Goal: Transaction & Acquisition: Purchase product/service

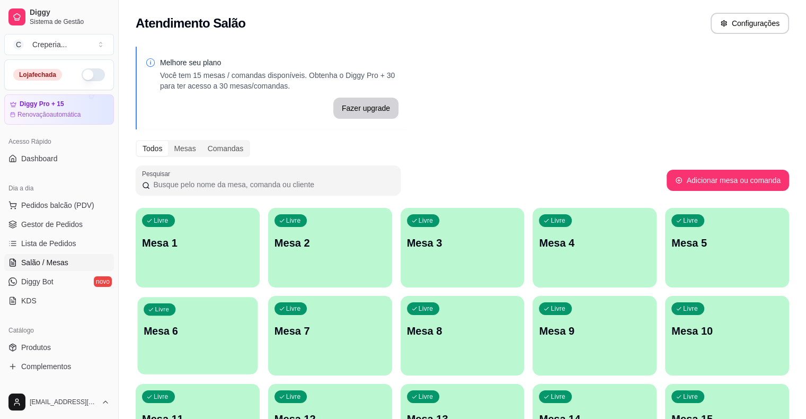
click at [252, 324] on p "Mesa 6" at bounding box center [198, 331] width 108 height 14
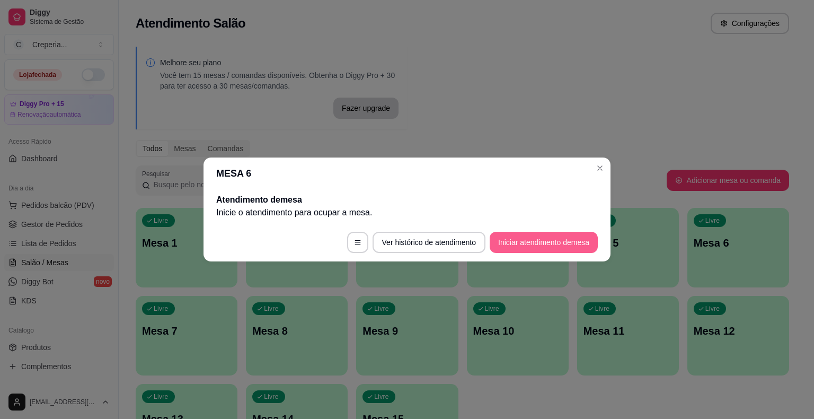
click at [576, 238] on button "Iniciar atendimento de mesa" at bounding box center [543, 242] width 108 height 21
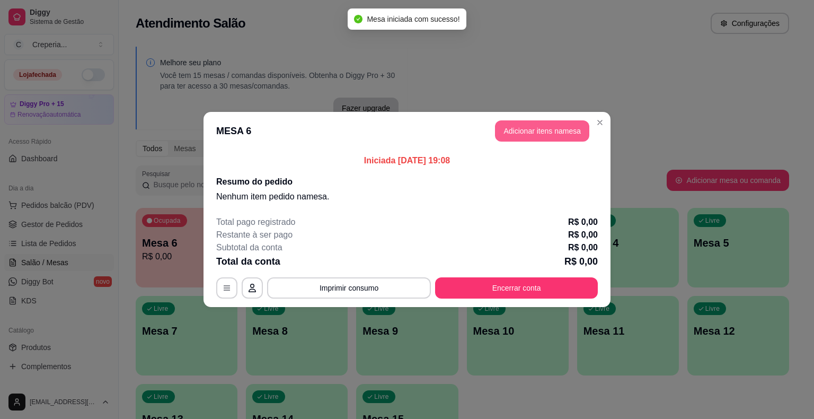
click at [515, 135] on button "Adicionar itens na mesa" at bounding box center [542, 130] width 94 height 21
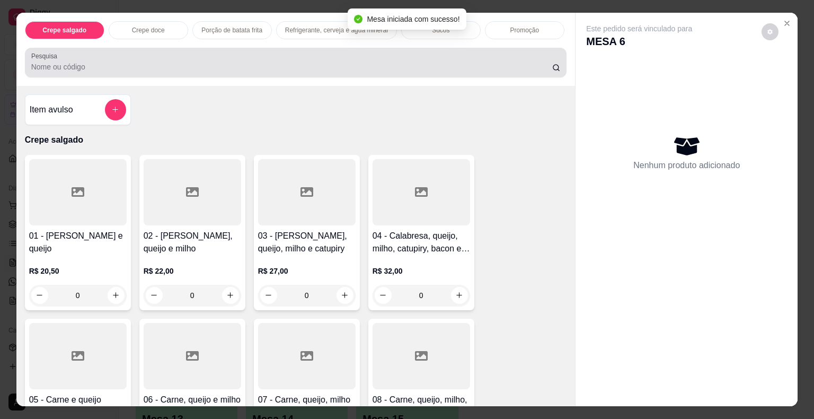
click at [201, 56] on div at bounding box center [295, 62] width 529 height 21
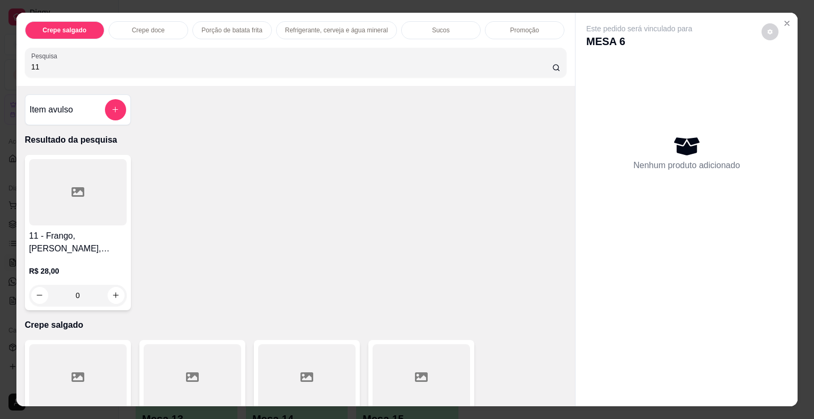
type input "11"
click at [82, 184] on div at bounding box center [77, 192] width 97 height 66
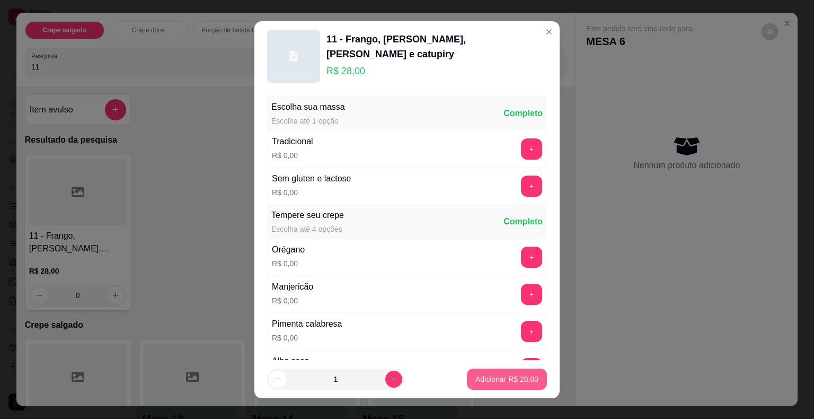
click at [518, 378] on p "Adicionar R$ 28,00" at bounding box center [506, 378] width 63 height 11
type input "1"
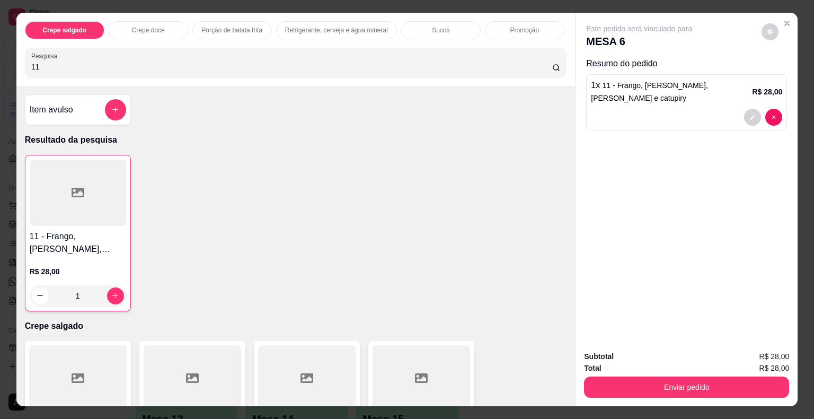
drag, startPoint x: 53, startPoint y: 64, endPoint x: 0, endPoint y: 64, distance: 53.0
click at [0, 64] on div "Crepe salgado Crepe doce Porção de batata frita Refrigerante, cerveja e água mi…" at bounding box center [407, 209] width 814 height 419
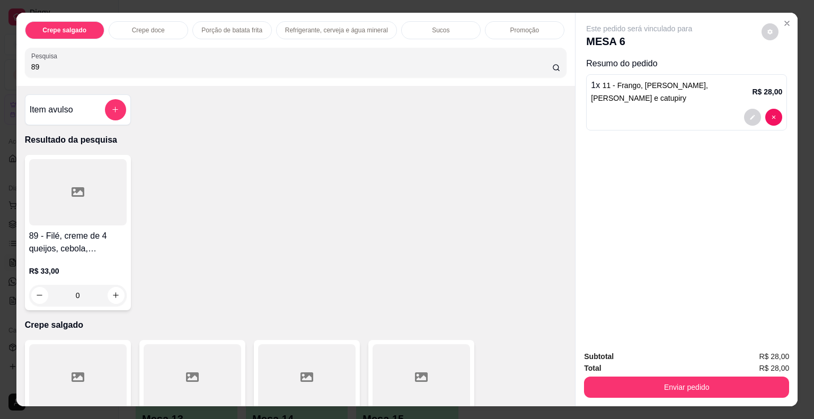
type input "89"
click at [84, 199] on div at bounding box center [77, 192] width 97 height 66
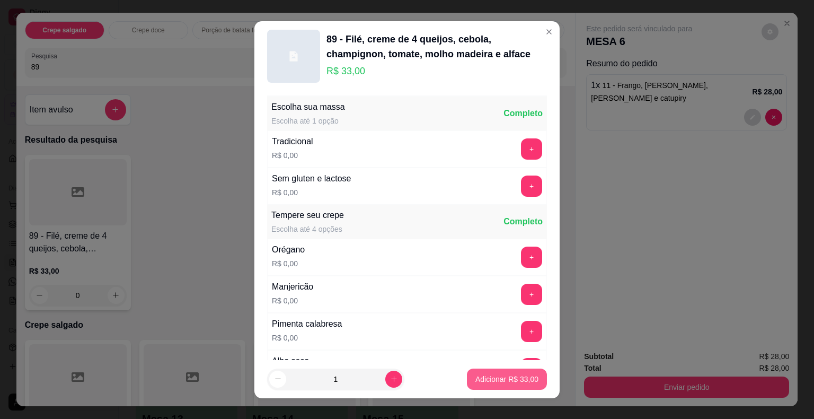
click at [475, 375] on p "Adicionar R$ 33,00" at bounding box center [506, 378] width 63 height 11
type input "1"
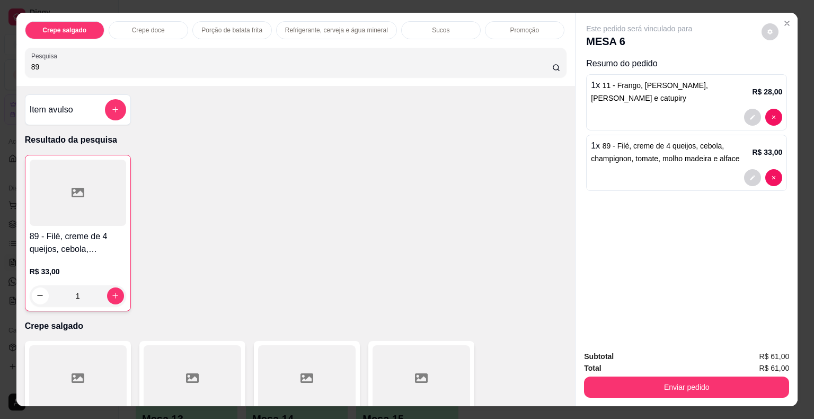
drag, startPoint x: 52, startPoint y: 62, endPoint x: 0, endPoint y: 62, distance: 51.9
click at [0, 62] on div "Crepe salgado Crepe doce Porção de batata frita Refrigerante, cerveja e água mi…" at bounding box center [407, 209] width 814 height 419
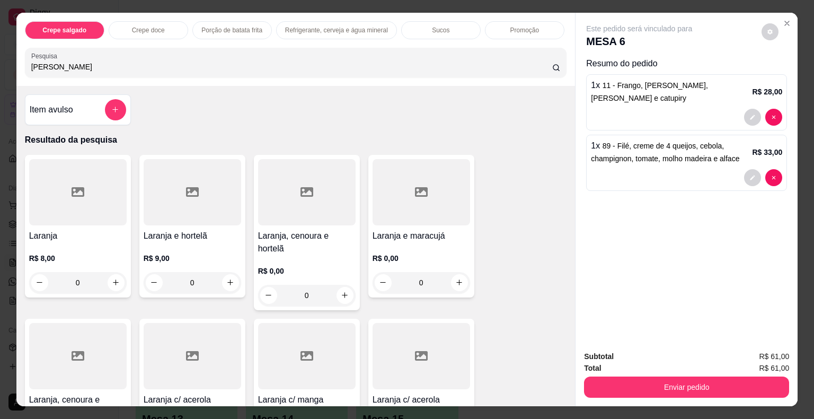
type input "[PERSON_NAME]"
click at [79, 201] on div at bounding box center [77, 192] width 97 height 66
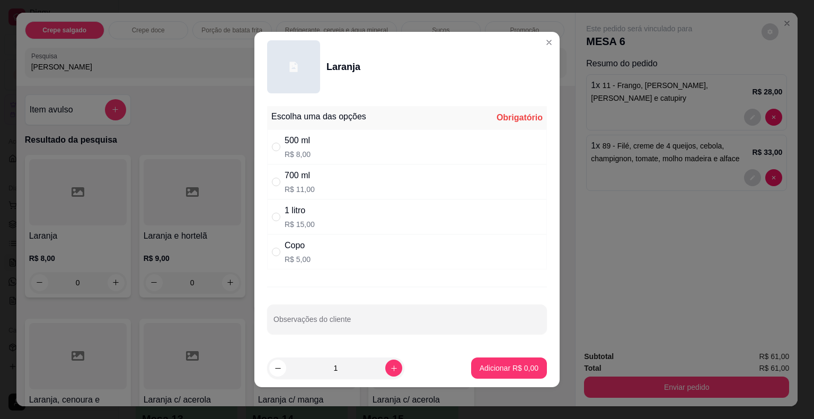
drag, startPoint x: 290, startPoint y: 210, endPoint x: 295, endPoint y: 221, distance: 11.8
click at [290, 211] on div "1 litro" at bounding box center [299, 210] width 30 height 13
radio input "true"
click at [522, 363] on p "Adicionar R$ 15,00" at bounding box center [506, 367] width 61 height 10
type input "1"
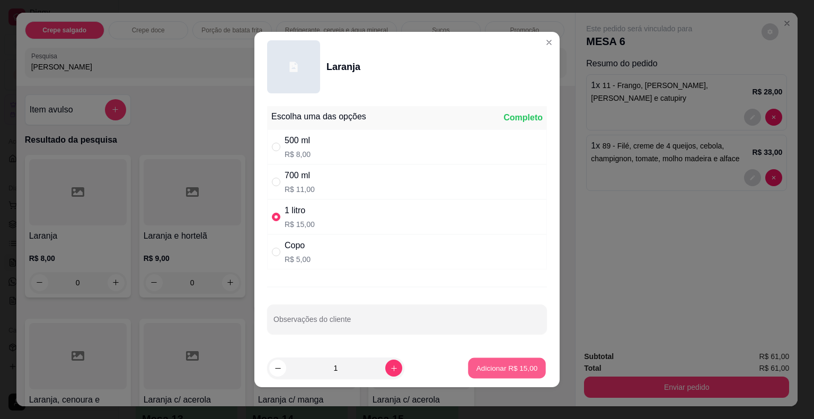
type input "1"
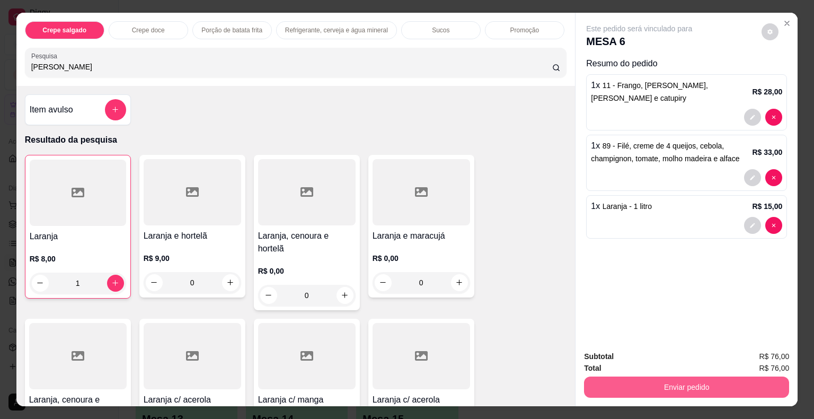
click at [628, 382] on button "Enviar pedido" at bounding box center [686, 386] width 205 height 21
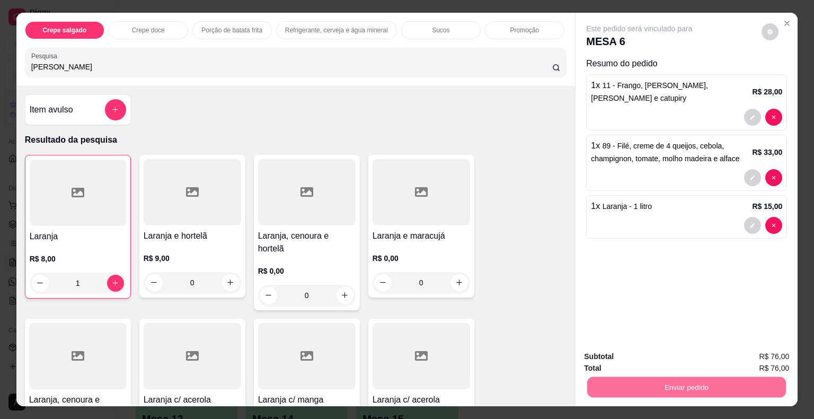
click at [620, 360] on button "Não registrar e enviar pedido" at bounding box center [651, 357] width 110 height 20
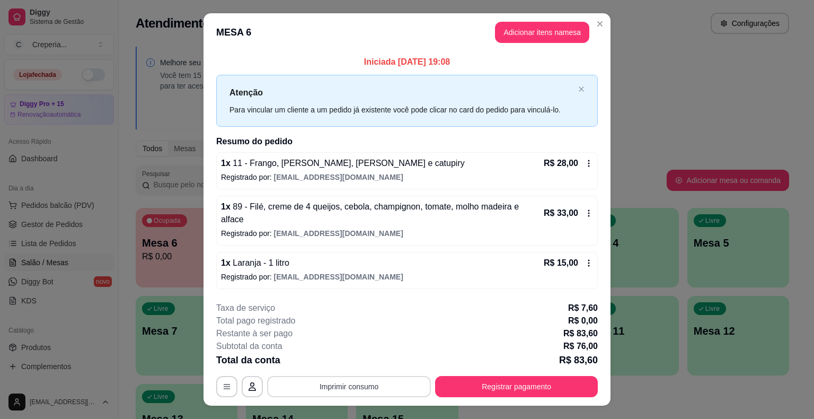
click at [323, 377] on button "Imprimir consumo" at bounding box center [349, 386] width 164 height 21
click at [321, 358] on button "IMPRESSORA" at bounding box center [348, 354] width 77 height 17
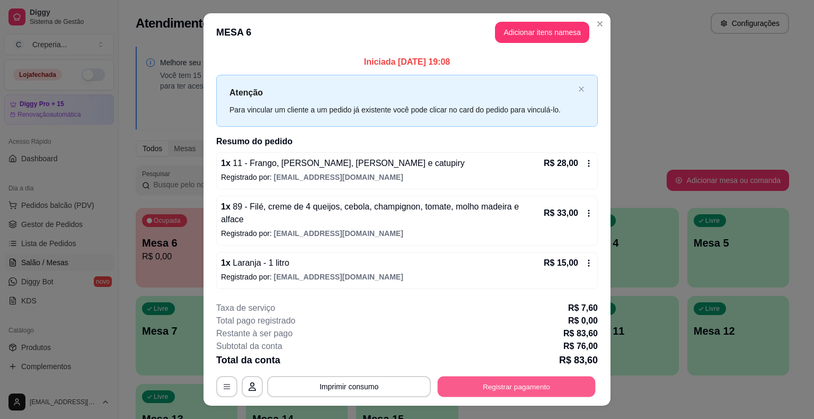
click at [536, 380] on button "Registrar pagamento" at bounding box center [517, 386] width 158 height 21
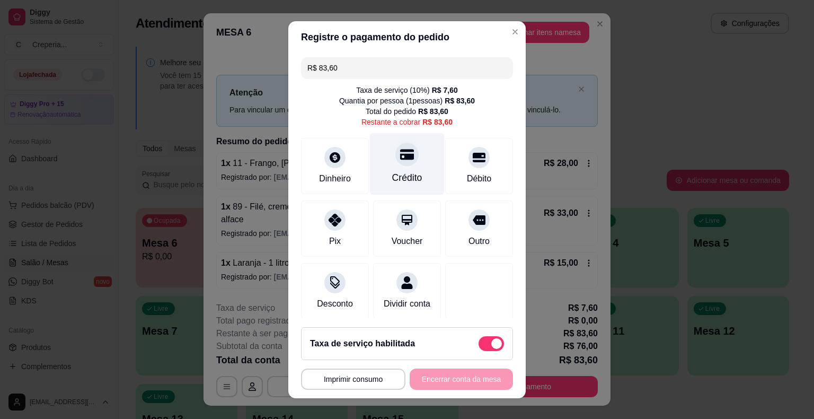
click at [401, 166] on div "Crédito" at bounding box center [407, 163] width 75 height 62
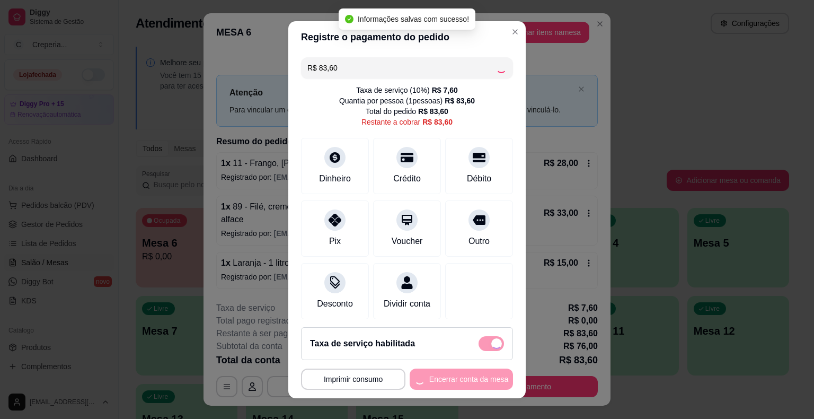
type input "R$ 0,00"
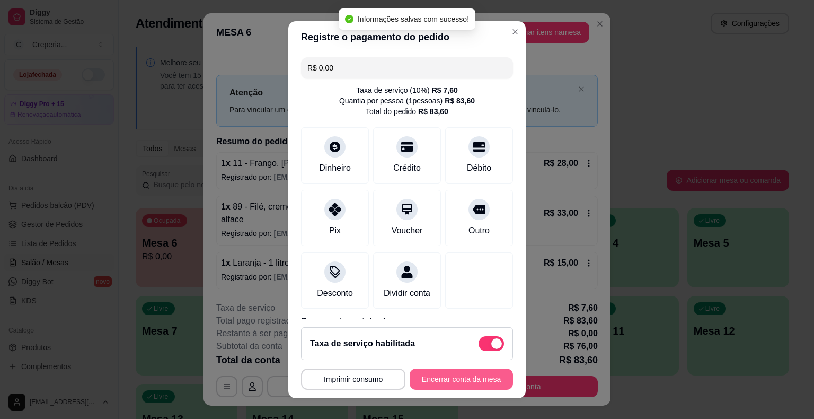
click at [455, 375] on button "Encerrar conta da mesa" at bounding box center [460, 378] width 103 height 21
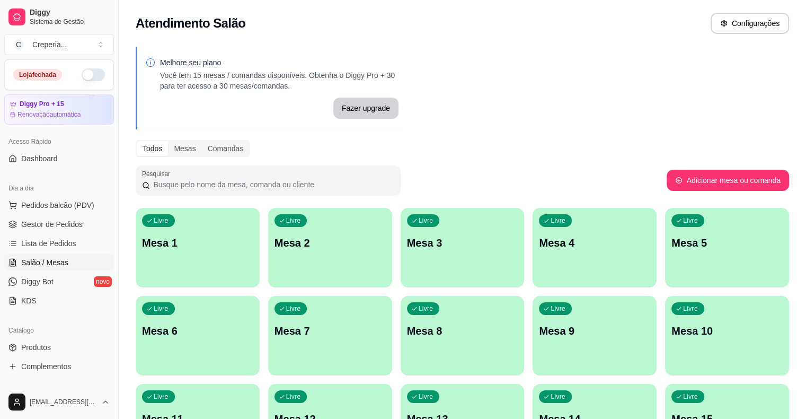
click at [400, 251] on div "Livre Mesa 3" at bounding box center [462, 241] width 124 height 67
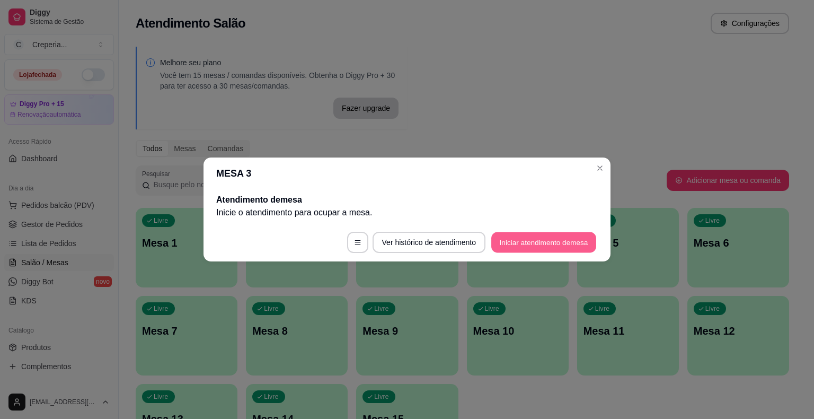
click at [547, 244] on button "Iniciar atendimento de mesa" at bounding box center [543, 242] width 105 height 21
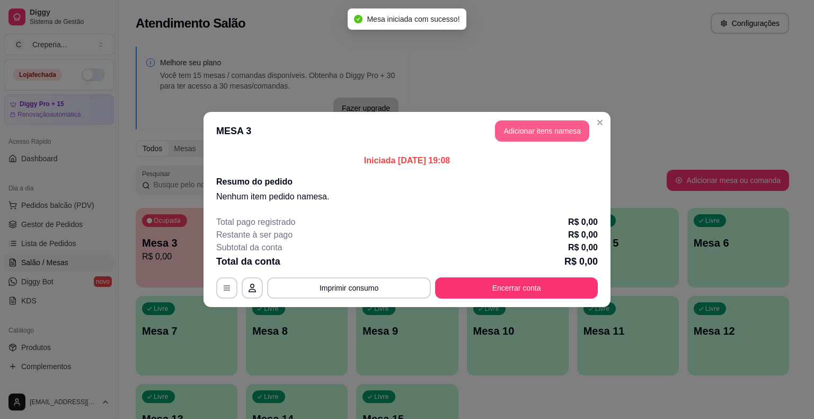
click at [536, 124] on button "Adicionar itens na mesa" at bounding box center [542, 130] width 94 height 21
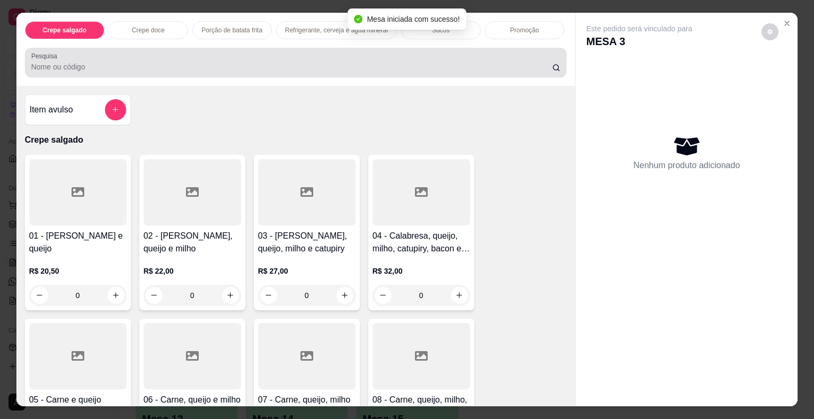
click at [268, 56] on div at bounding box center [295, 62] width 529 height 21
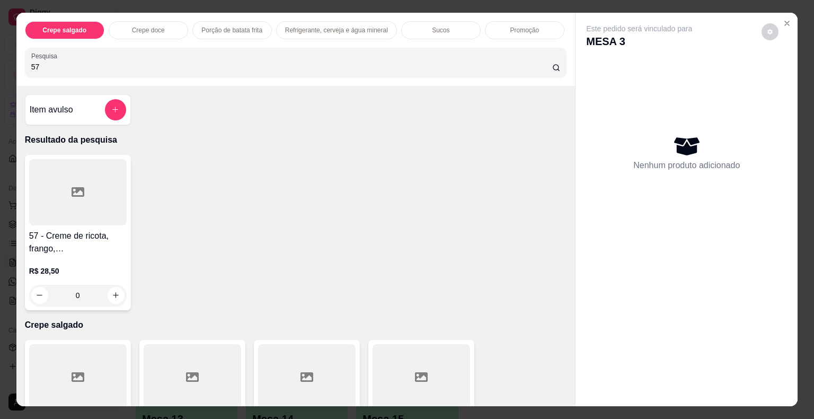
type input "57"
click at [88, 209] on div at bounding box center [77, 192] width 97 height 66
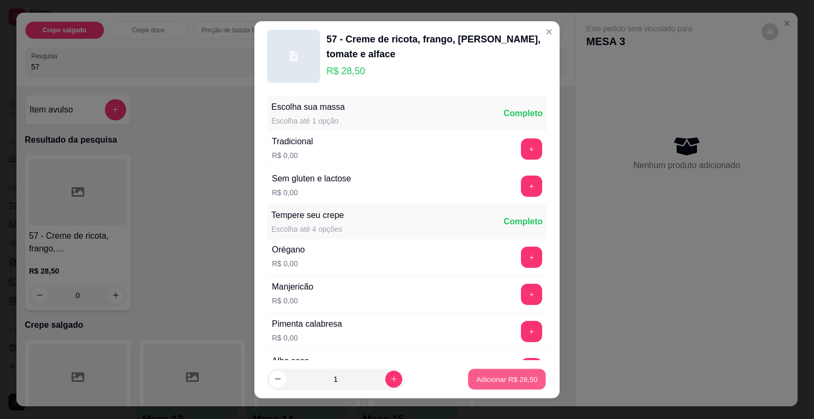
click at [479, 372] on button "Adicionar R$ 28,50" at bounding box center [507, 378] width 78 height 21
type input "1"
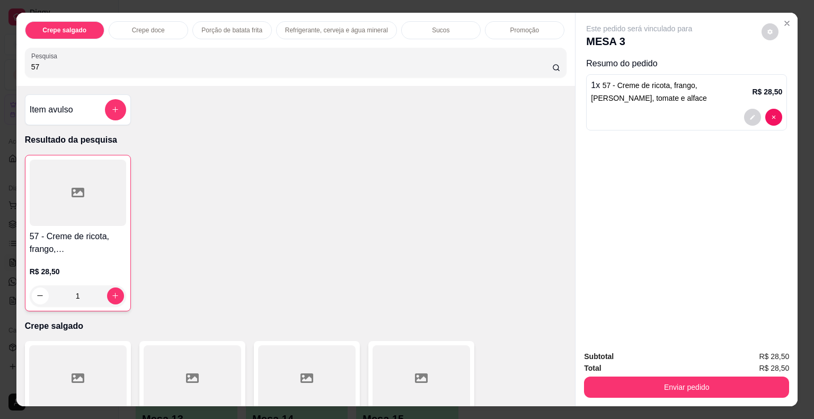
drag, startPoint x: 83, startPoint y: 54, endPoint x: 19, endPoint y: 58, distance: 64.2
click at [19, 58] on div "Crepe salgado Crepe doce Porção de batata frita Refrigerante, cerveja e água mi…" at bounding box center [295, 49] width 559 height 73
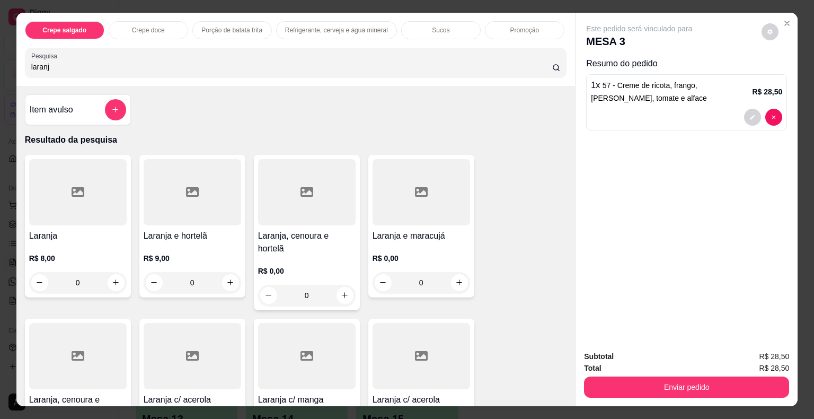
type input "laranj"
click at [72, 351] on icon at bounding box center [78, 356] width 13 height 10
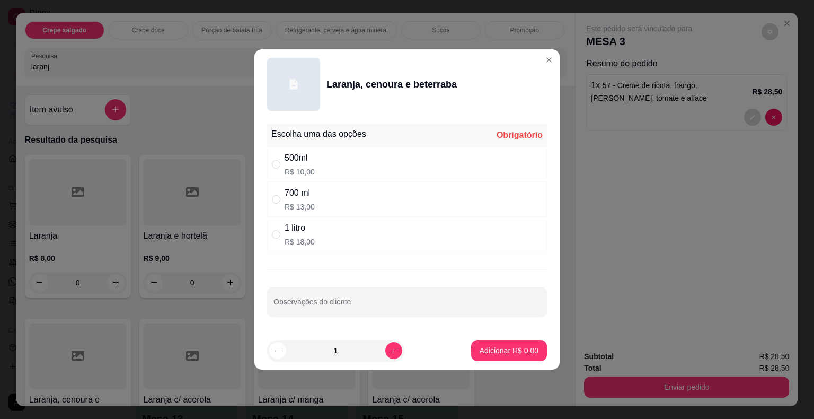
click at [301, 158] on div "500ml" at bounding box center [299, 158] width 30 height 13
radio input "true"
click at [346, 302] on input "Observações do cliente" at bounding box center [406, 305] width 267 height 11
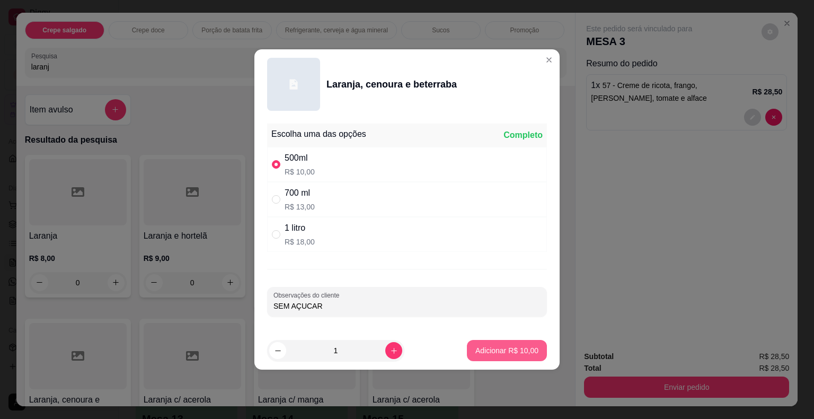
type input "SEM AÇUCAR"
click at [515, 350] on p "Adicionar R$ 10,00" at bounding box center [506, 350] width 61 height 10
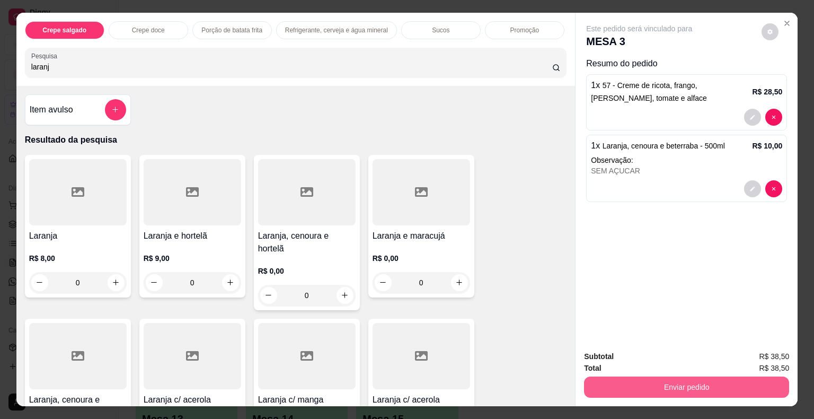
click at [610, 378] on button "Enviar pedido" at bounding box center [686, 386] width 205 height 21
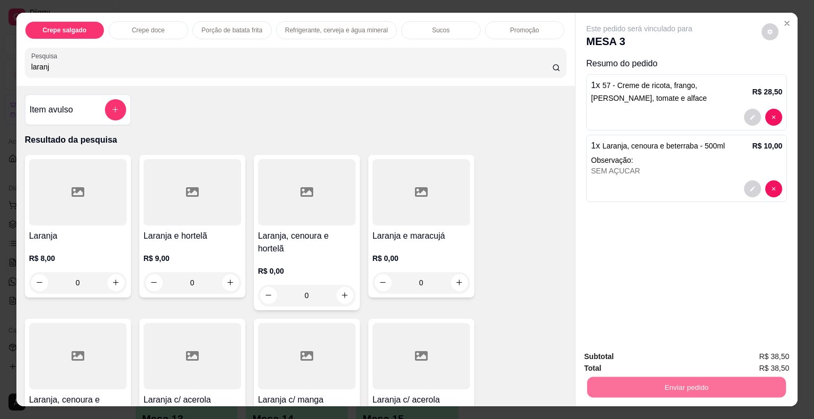
click at [606, 352] on button "Não registrar e enviar pedido" at bounding box center [651, 357] width 107 height 20
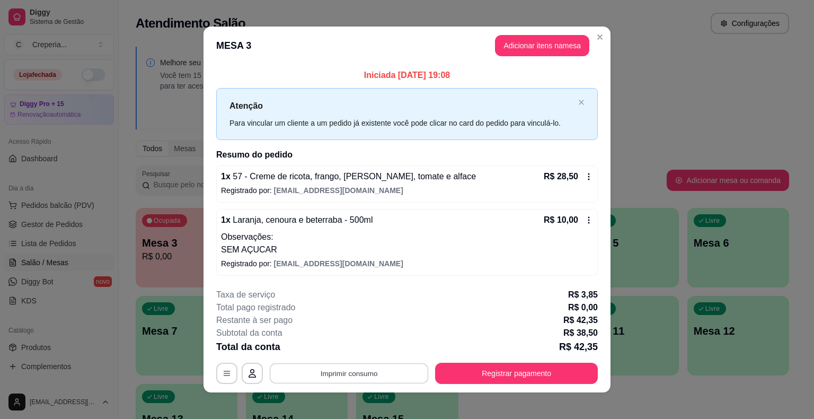
click at [375, 373] on button "Imprimir consumo" at bounding box center [349, 372] width 159 height 21
click at [358, 344] on button "IMPRESSORA" at bounding box center [348, 348] width 77 height 17
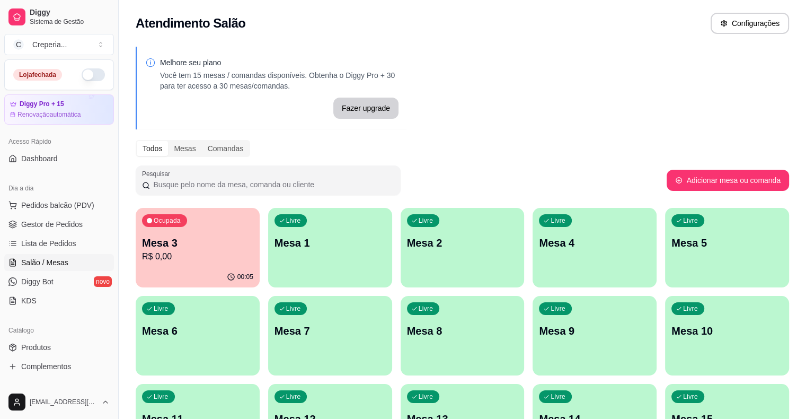
click at [268, 319] on div "Livre Mesa 7" at bounding box center [330, 329] width 124 height 67
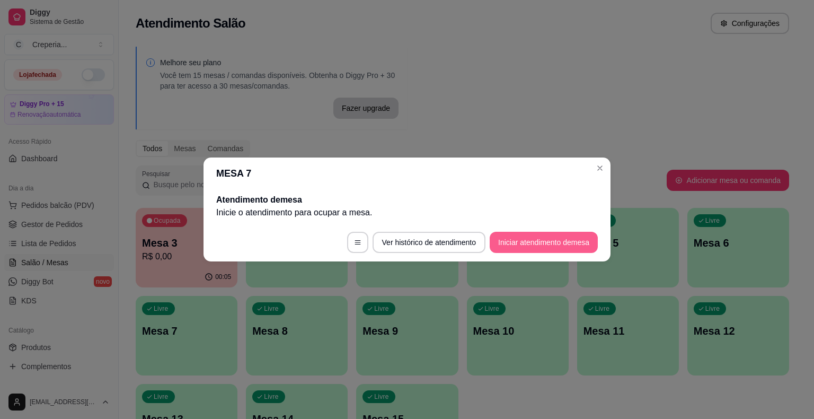
click at [532, 247] on button "Iniciar atendimento de mesa" at bounding box center [543, 242] width 108 height 21
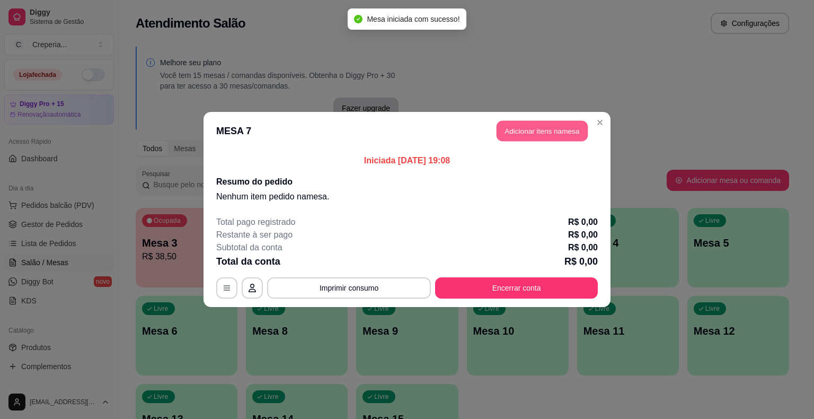
click at [529, 133] on button "Adicionar itens na mesa" at bounding box center [541, 131] width 91 height 21
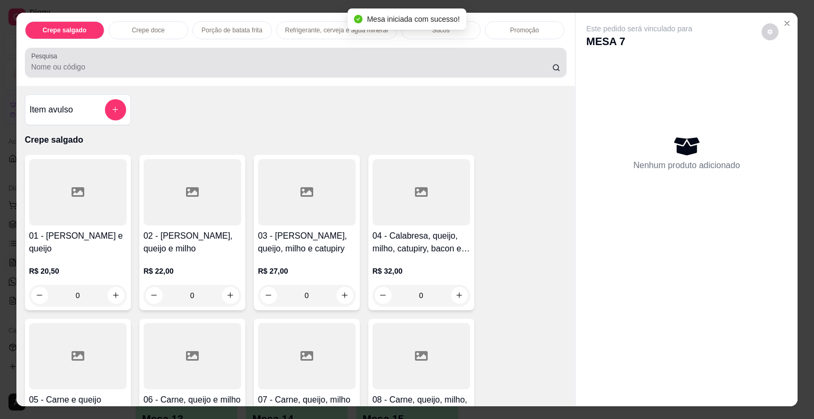
click at [86, 65] on input "Pesquisa" at bounding box center [291, 66] width 521 height 11
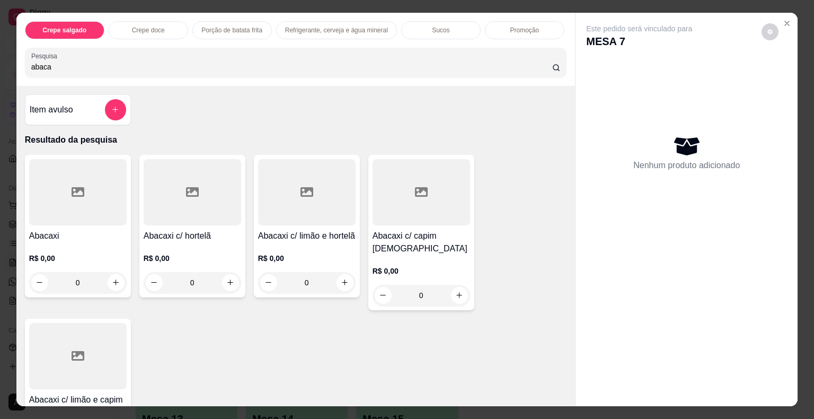
type input "abaca"
click at [330, 205] on div at bounding box center [306, 192] width 97 height 66
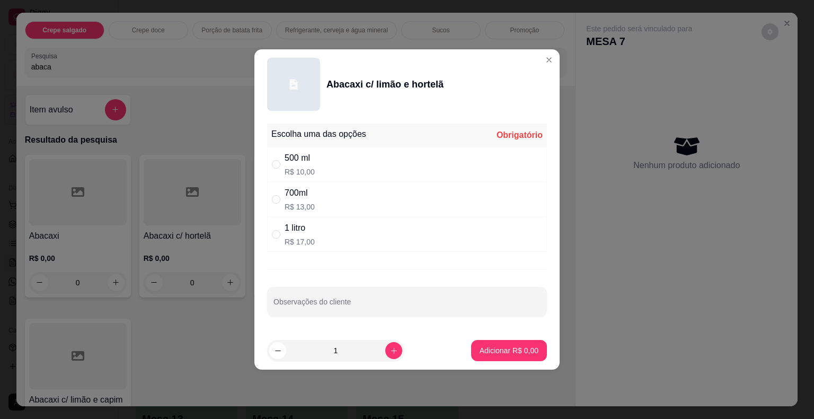
drag, startPoint x: 303, startPoint y: 235, endPoint x: 312, endPoint y: 241, distance: 11.0
click at [303, 235] on div "1 litro R$ 17,00" at bounding box center [299, 233] width 30 height 25
radio input "true"
click at [477, 345] on p "Adicionar R$ 17,00" at bounding box center [506, 350] width 63 height 11
type input "1"
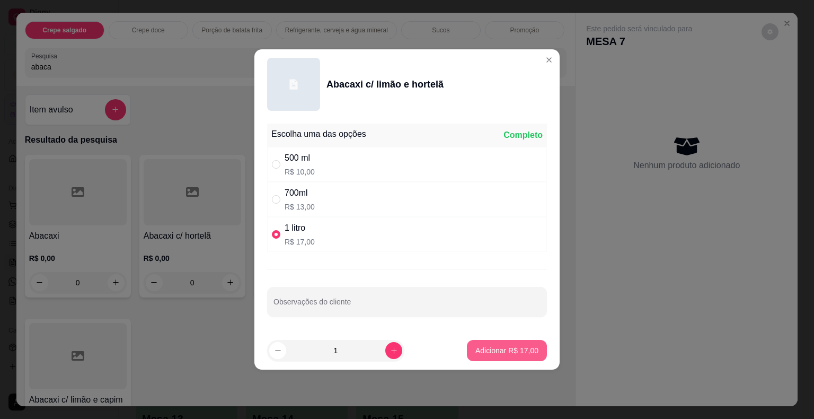
type input "1"
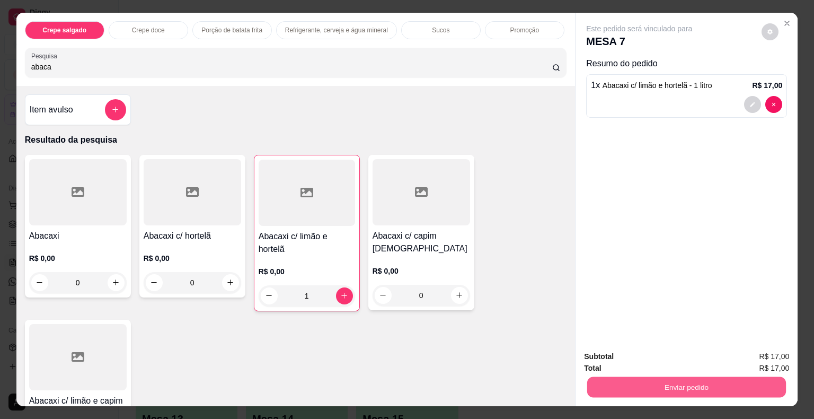
click at [642, 384] on button "Enviar pedido" at bounding box center [686, 387] width 199 height 21
click at [615, 355] on button "Não registrar e enviar pedido" at bounding box center [651, 357] width 110 height 20
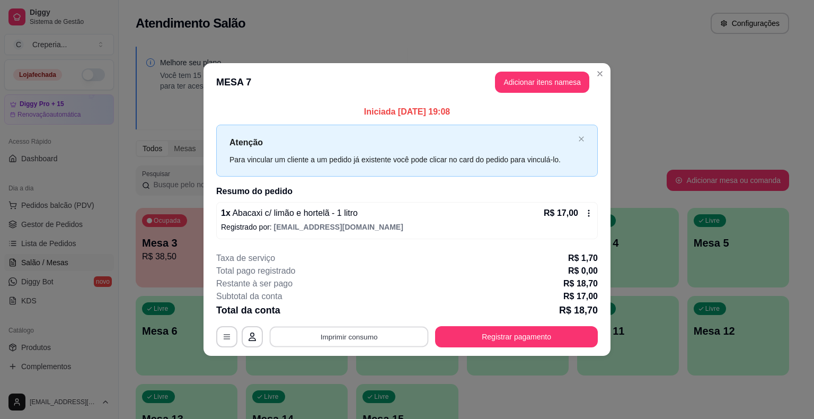
click at [368, 336] on button "Imprimir consumo" at bounding box center [349, 336] width 159 height 21
click at [366, 313] on button "IMPRESSORA" at bounding box center [352, 311] width 77 height 17
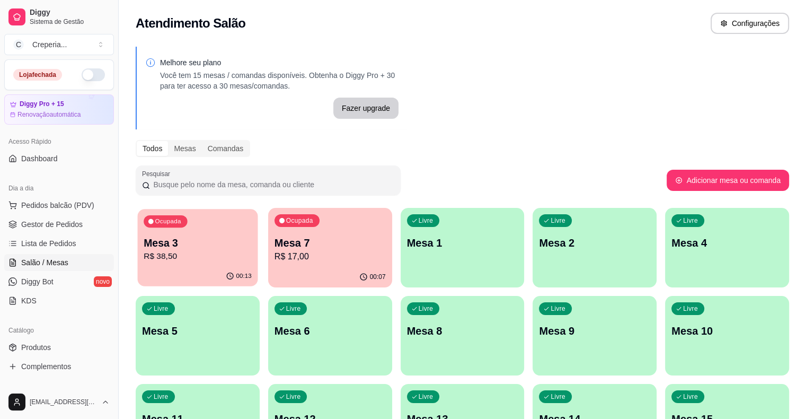
click at [210, 249] on p "Mesa 3" at bounding box center [198, 243] width 108 height 14
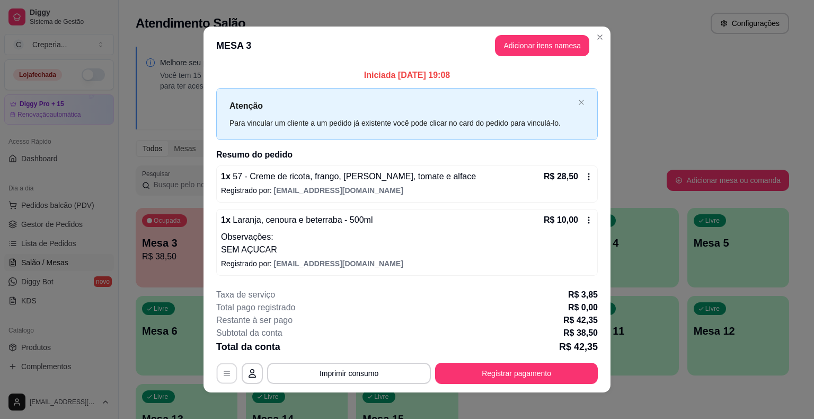
click at [224, 371] on icon "button" at bounding box center [226, 373] width 8 height 8
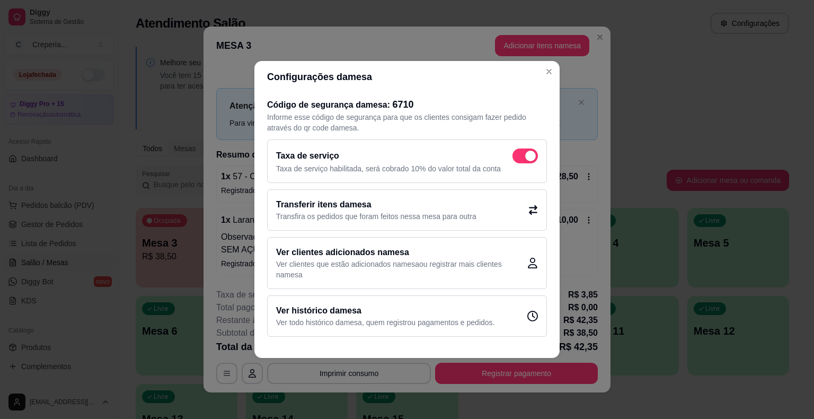
click at [528, 154] on span at bounding box center [530, 155] width 11 height 11
click at [519, 158] on input "checkbox" at bounding box center [515, 161] width 7 height 7
checkbox input "false"
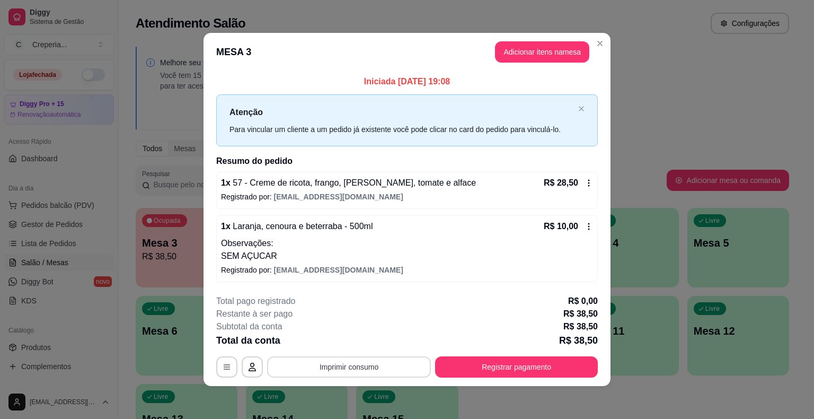
click at [373, 367] on button "Imprimir consumo" at bounding box center [349, 366] width 164 height 21
click at [363, 349] on button "IMPRESSORA" at bounding box center [348, 341] width 74 height 16
click at [524, 373] on button "Registrar pagamento" at bounding box center [516, 366] width 163 height 21
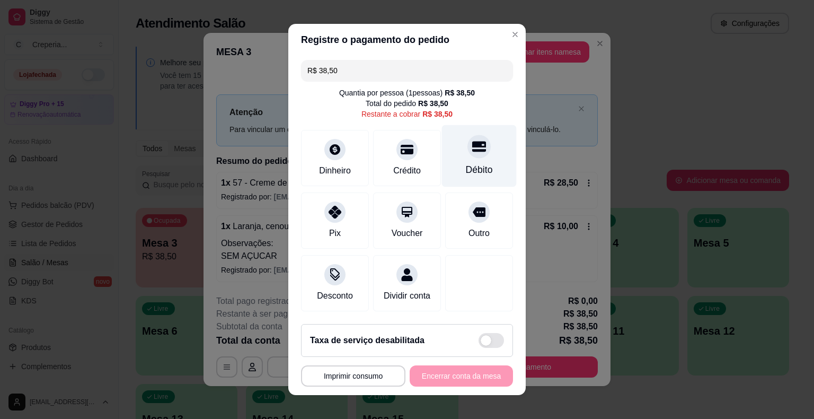
click at [468, 156] on div at bounding box center [478, 146] width 23 height 23
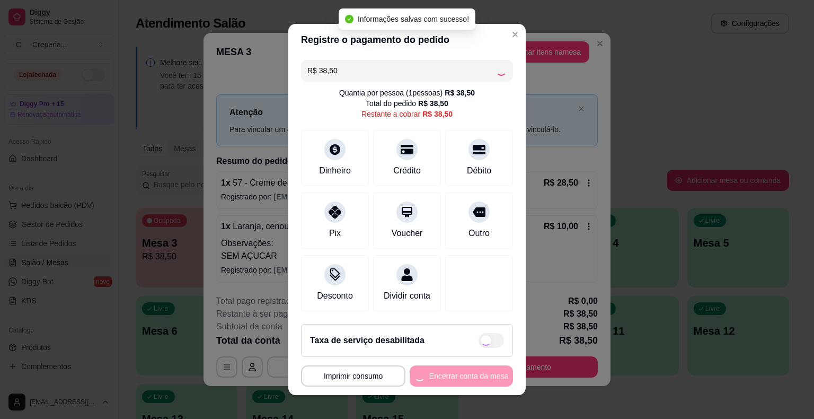
type input "R$ 0,00"
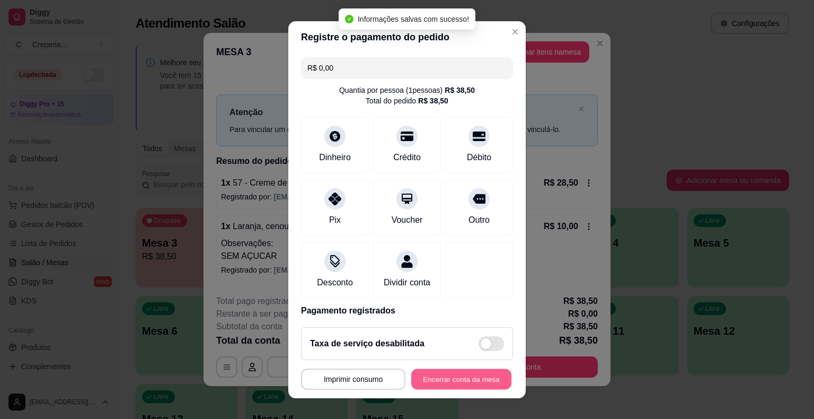
click at [454, 378] on button "Encerrar conta da mesa" at bounding box center [461, 378] width 100 height 21
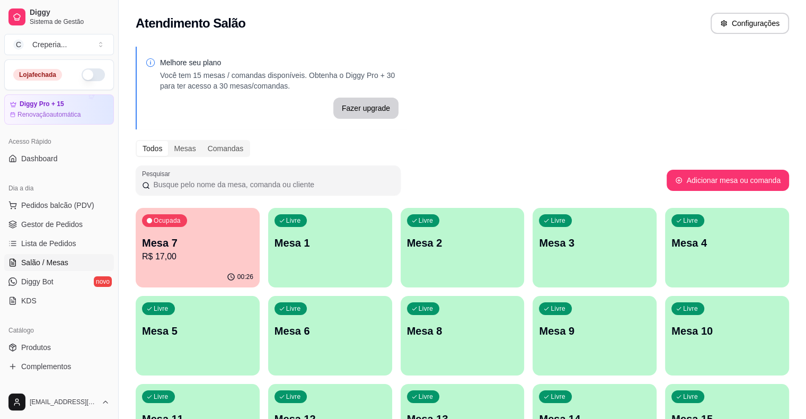
click at [253, 323] on p "Mesa 5" at bounding box center [197, 330] width 111 height 15
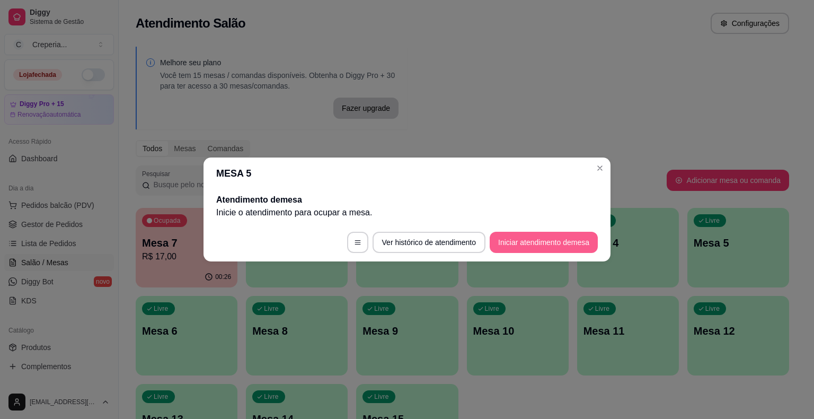
click at [505, 236] on button "Iniciar atendimento de mesa" at bounding box center [543, 242] width 108 height 21
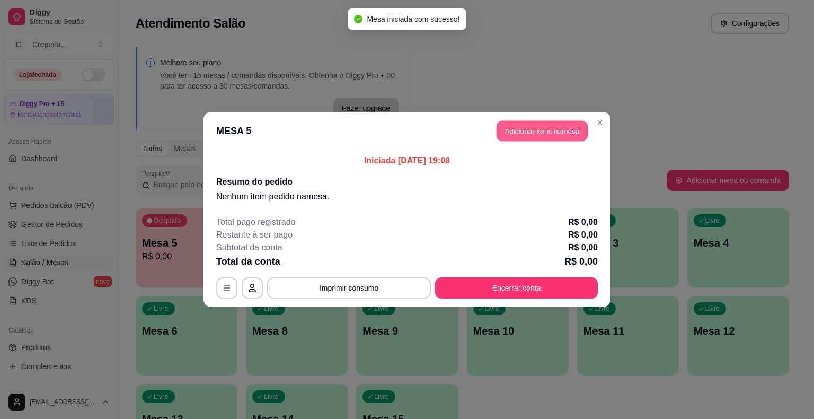
click at [522, 128] on button "Adicionar itens na mesa" at bounding box center [541, 131] width 91 height 21
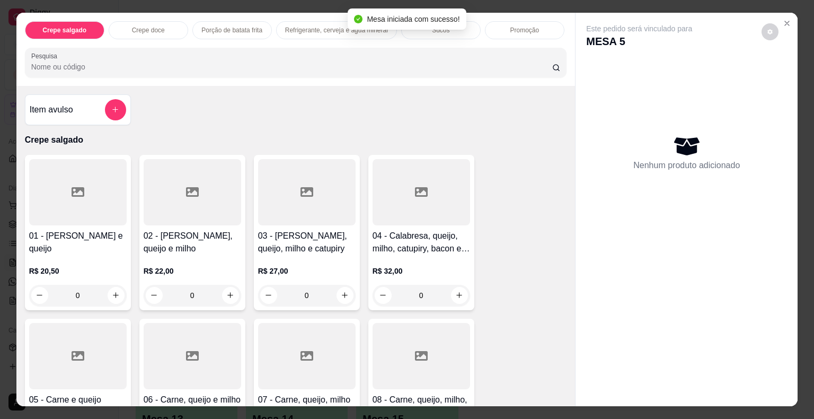
click at [247, 61] on input "Pesquisa" at bounding box center [291, 66] width 521 height 11
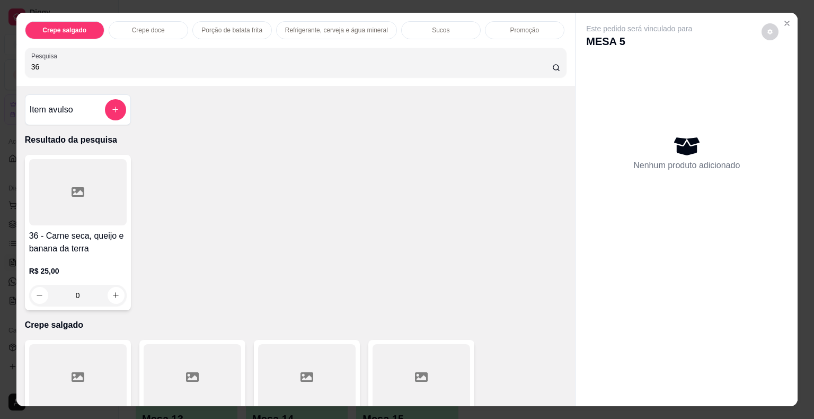
type input "36"
click at [91, 194] on div at bounding box center [77, 192] width 97 height 66
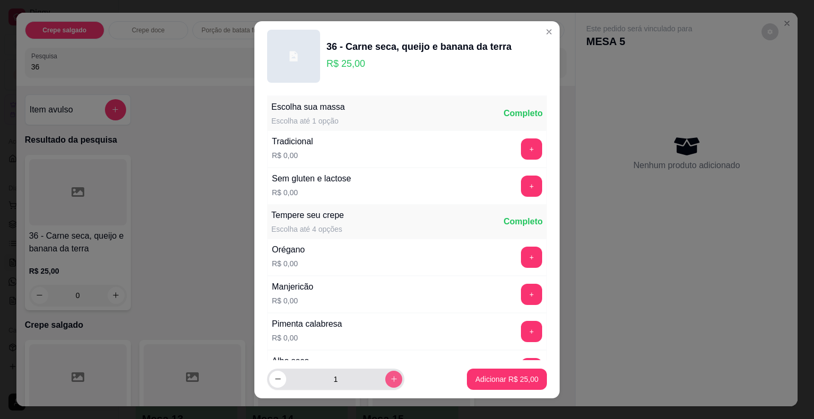
click at [385, 378] on button "increase-product-quantity" at bounding box center [393, 378] width 17 height 17
type input "2"
click at [475, 376] on p "Adicionar R$ 50,00" at bounding box center [506, 378] width 63 height 11
type input "2"
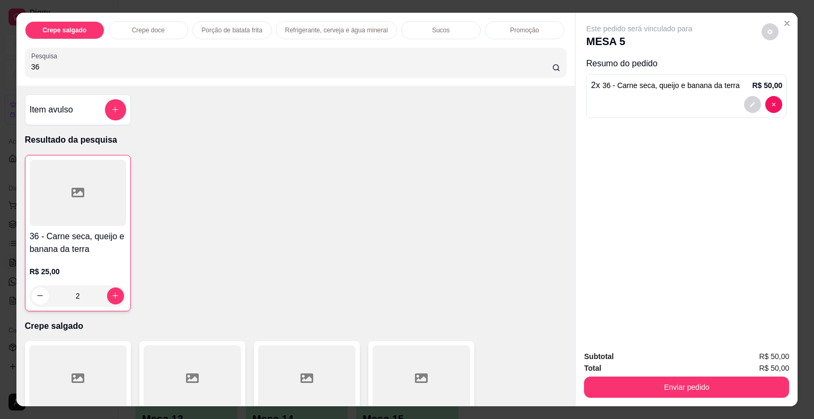
drag, startPoint x: 88, startPoint y: 64, endPoint x: 0, endPoint y: 56, distance: 88.8
click at [0, 56] on div "Crepe salgado Crepe doce Porção de batata frita Refrigerante, cerveja e água mi…" at bounding box center [407, 209] width 814 height 419
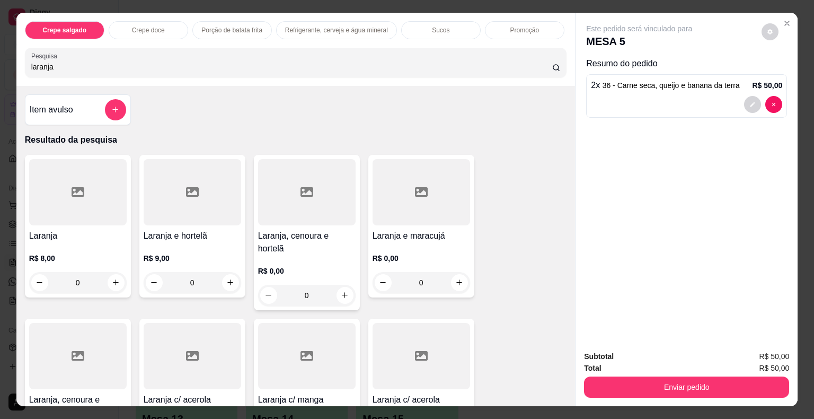
type input "laranja"
click at [307, 200] on div at bounding box center [306, 192] width 97 height 66
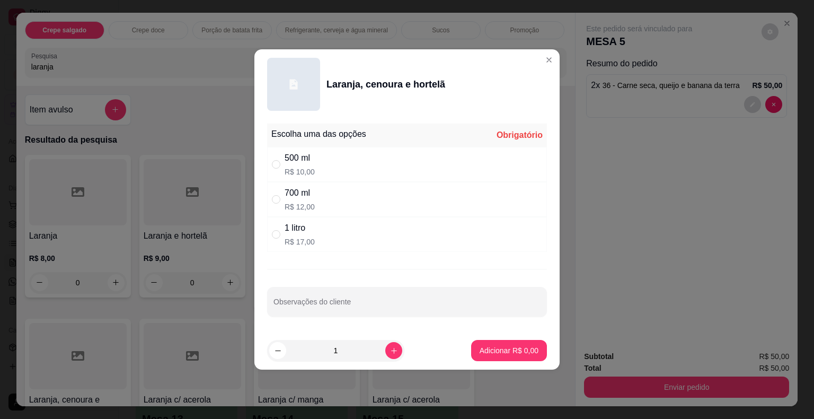
click at [314, 236] on div "1 litro R$ 17,00" at bounding box center [407, 234] width 280 height 35
radio input "true"
click at [502, 359] on button "Adicionar R$ 17,00" at bounding box center [507, 350] width 80 height 21
type input "1"
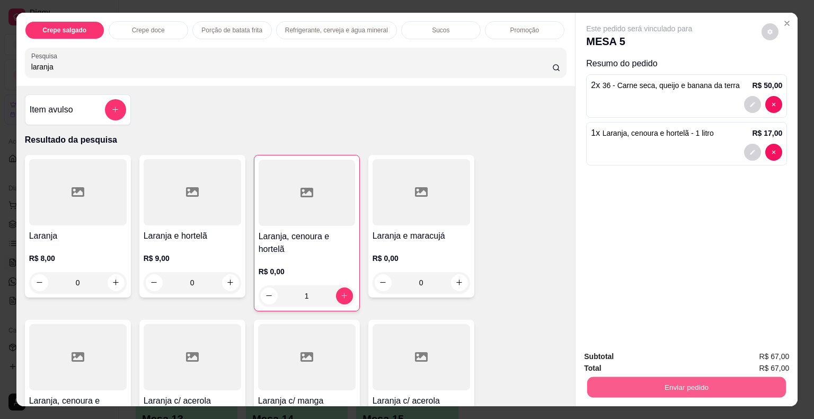
click at [665, 381] on button "Enviar pedido" at bounding box center [686, 387] width 199 height 21
click at [646, 355] on button "Não registrar e enviar pedido" at bounding box center [651, 357] width 110 height 20
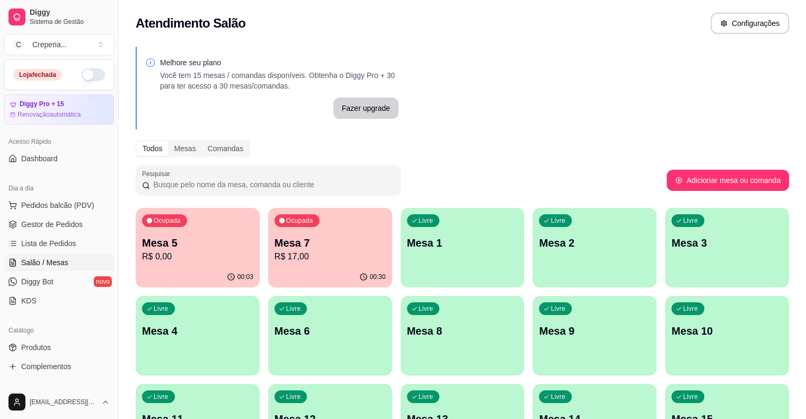
click at [314, 248] on p "Mesa 7" at bounding box center [329, 242] width 111 height 15
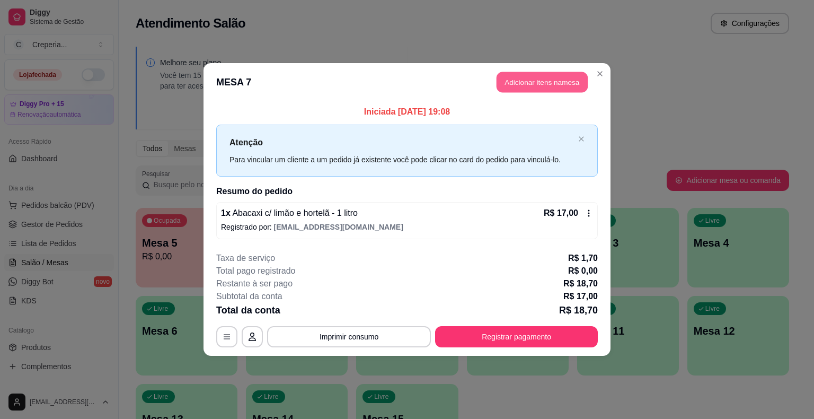
click at [542, 81] on button "Adicionar itens na mesa" at bounding box center [541, 82] width 91 height 21
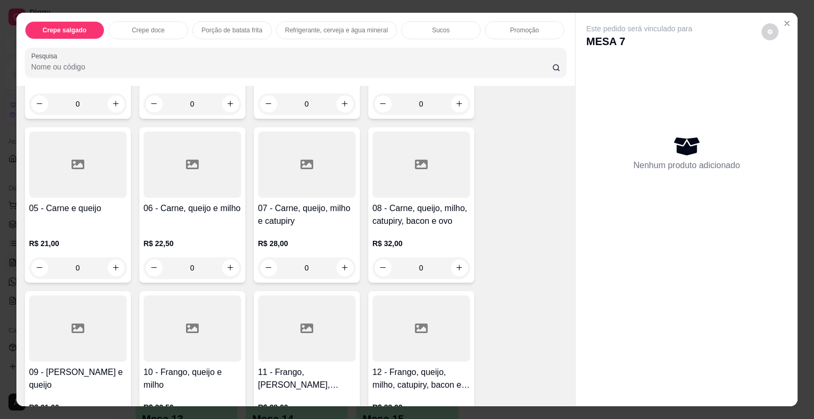
scroll to position [212, 0]
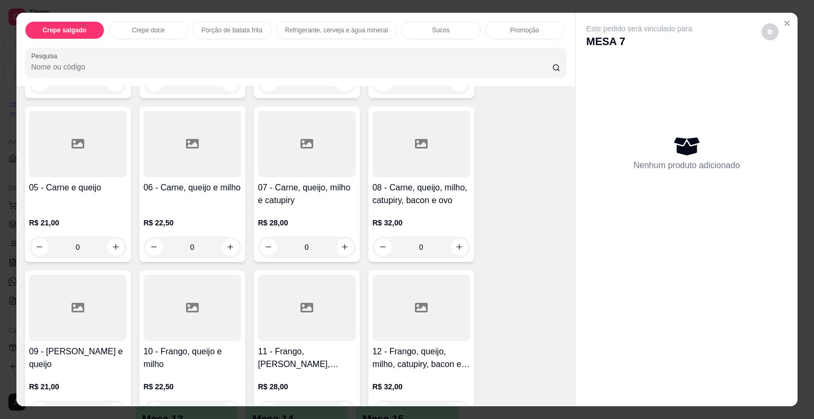
click at [87, 280] on div at bounding box center [77, 307] width 97 height 66
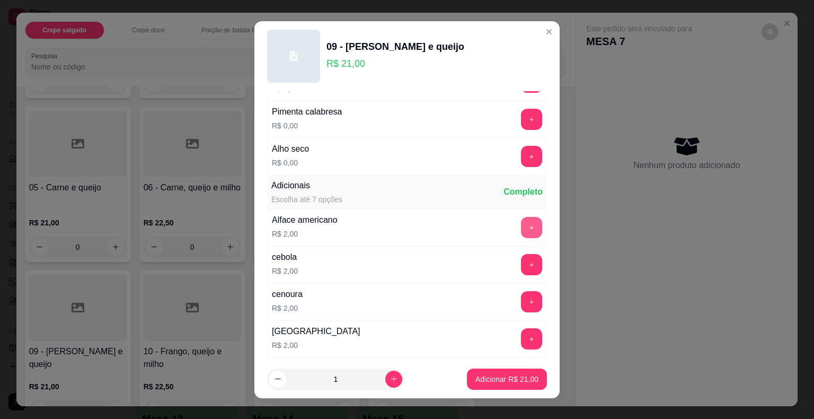
click at [521, 217] on button "+" at bounding box center [531, 227] width 21 height 21
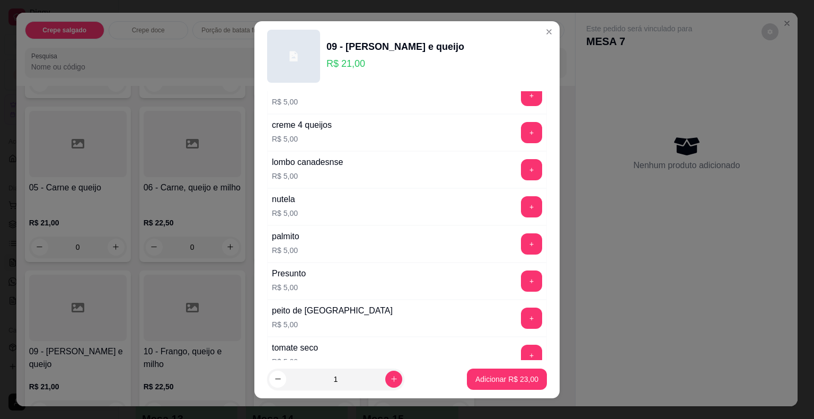
scroll to position [1271, 0]
click at [521, 233] on button "+" at bounding box center [531, 243] width 21 height 21
click at [512, 379] on p "Adicionar R$ 28,00" at bounding box center [506, 378] width 61 height 10
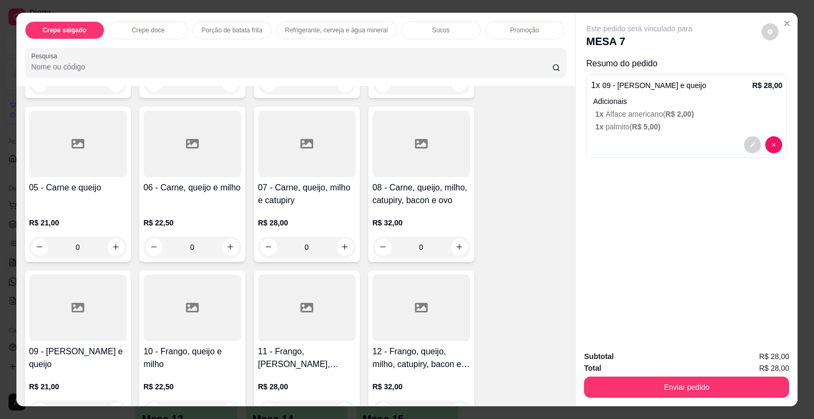
click at [113, 61] on input "Pesquisa" at bounding box center [291, 66] width 521 height 11
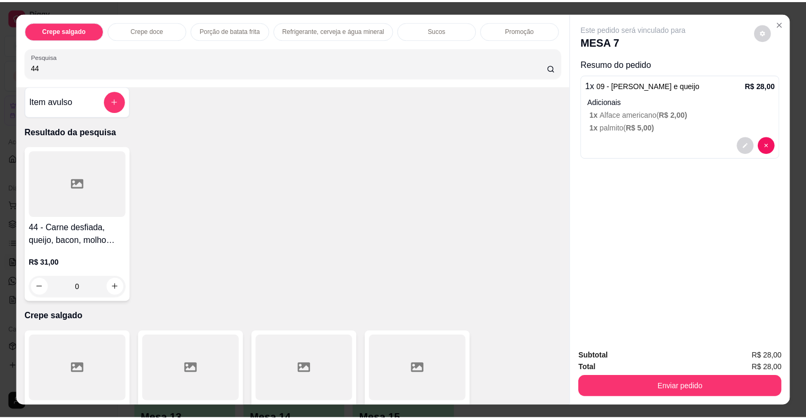
scroll to position [0, 0]
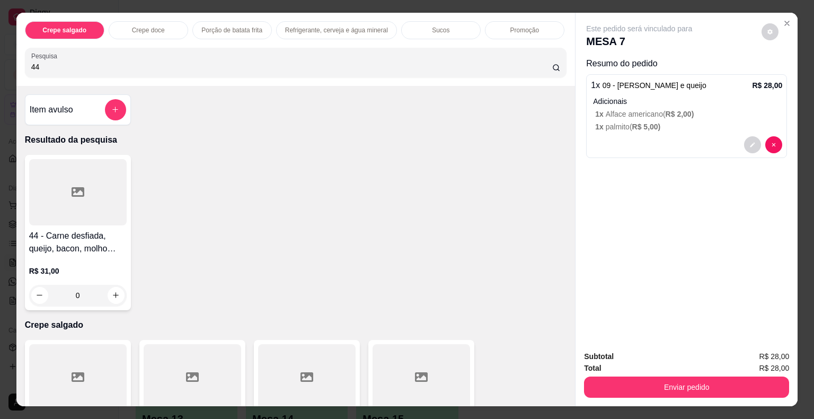
type input "44"
click at [74, 205] on div at bounding box center [77, 192] width 97 height 66
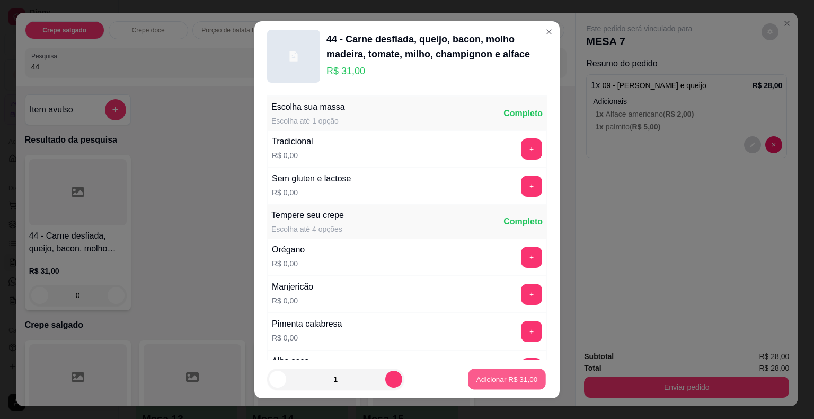
click at [510, 386] on button "Adicionar R$ 31,00" at bounding box center [507, 378] width 78 height 21
type input "1"
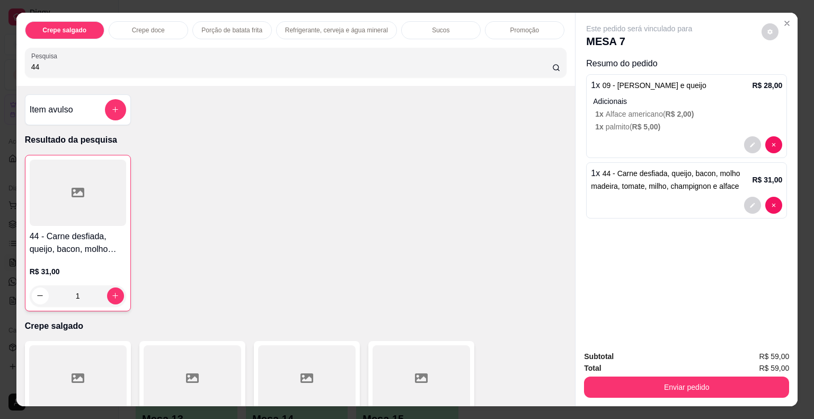
drag, startPoint x: 52, startPoint y: 61, endPoint x: 0, endPoint y: 54, distance: 52.4
click at [0, 54] on div "Crepe salgado Crepe doce Porção de batata frita Refrigerante, cerveja e água mi…" at bounding box center [407, 209] width 814 height 419
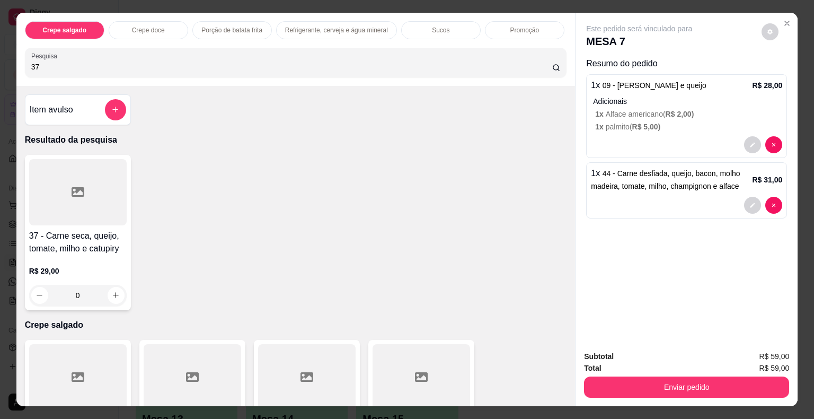
type input "37"
click at [96, 198] on div at bounding box center [77, 192] width 97 height 66
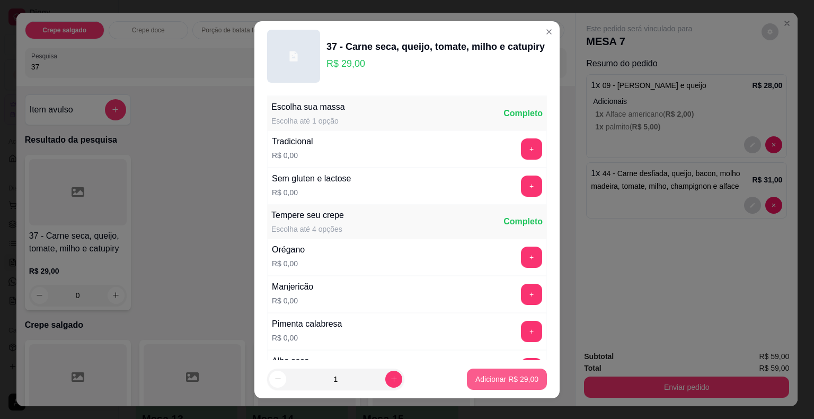
click at [509, 376] on p "Adicionar R$ 29,00" at bounding box center [506, 378] width 63 height 11
type input "1"
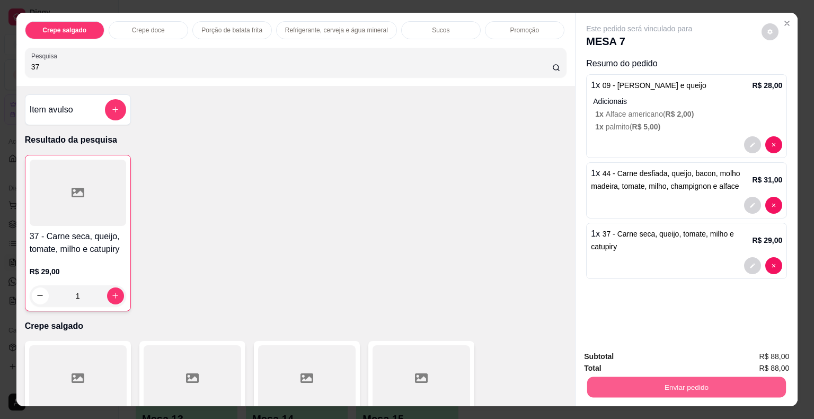
click at [673, 382] on button "Enviar pedido" at bounding box center [686, 387] width 199 height 21
click at [644, 359] on button "Não registrar e enviar pedido" at bounding box center [651, 357] width 110 height 20
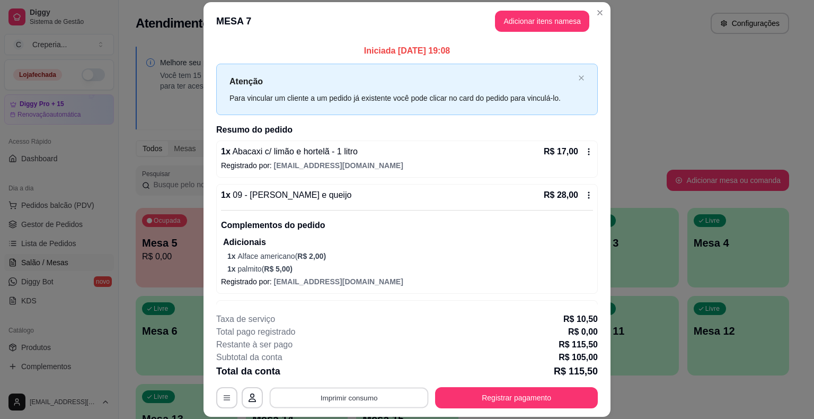
click at [318, 393] on button "Imprimir consumo" at bounding box center [349, 397] width 159 height 21
click at [320, 370] on button "IMPRESSORA" at bounding box center [348, 372] width 74 height 16
click at [530, 20] on button "Adicionar itens na mesa" at bounding box center [542, 21] width 94 height 21
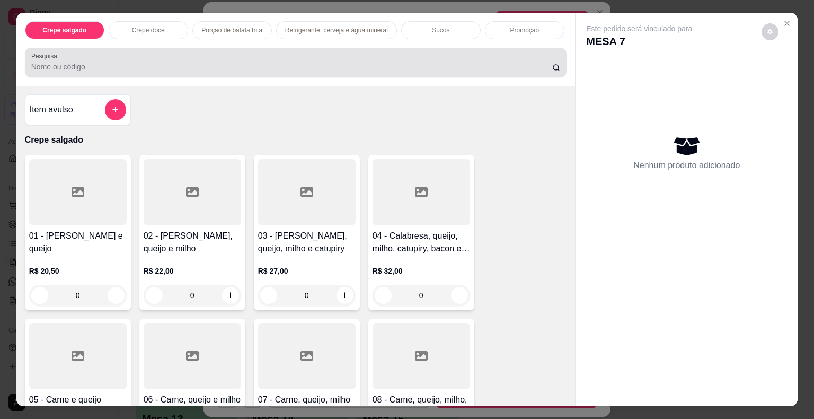
click at [244, 52] on div at bounding box center [295, 62] width 529 height 21
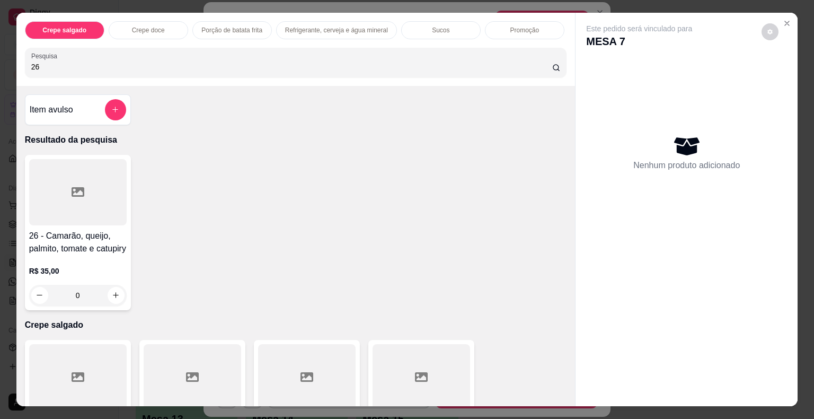
type input "26"
click at [84, 162] on div at bounding box center [77, 192] width 97 height 66
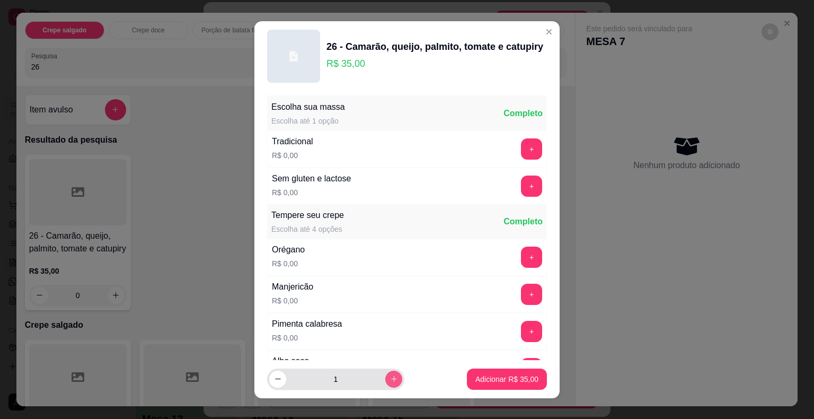
click at [390, 375] on icon "increase-product-quantity" at bounding box center [394, 379] width 8 height 8
type input "2"
click at [487, 378] on p "Adicionar R$ 70,00" at bounding box center [506, 378] width 63 height 11
type input "2"
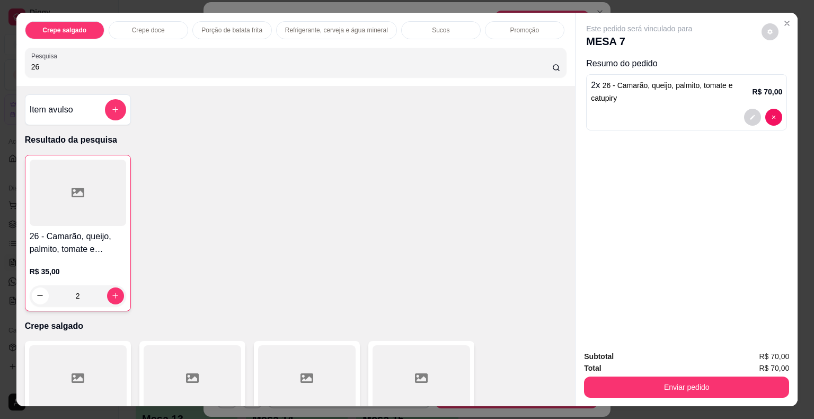
drag, startPoint x: 25, startPoint y: 59, endPoint x: 0, endPoint y: 50, distance: 27.0
click at [0, 50] on div "Crepe salgado Crepe doce Porção de batata frita Refrigerante, cerveja e água mi…" at bounding box center [407, 209] width 814 height 419
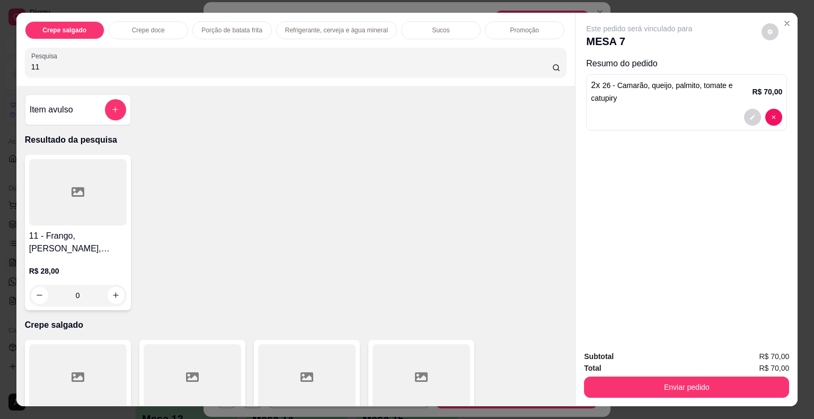
type input "11"
click at [92, 209] on div at bounding box center [77, 192] width 97 height 66
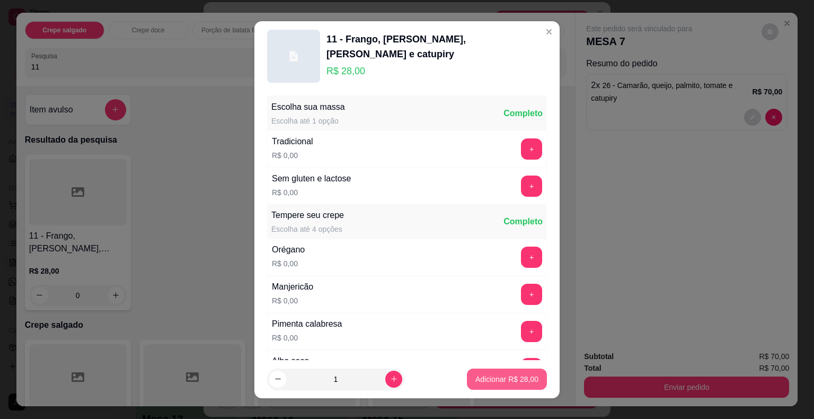
click at [521, 377] on p "Adicionar R$ 28,00" at bounding box center [506, 378] width 63 height 11
type input "1"
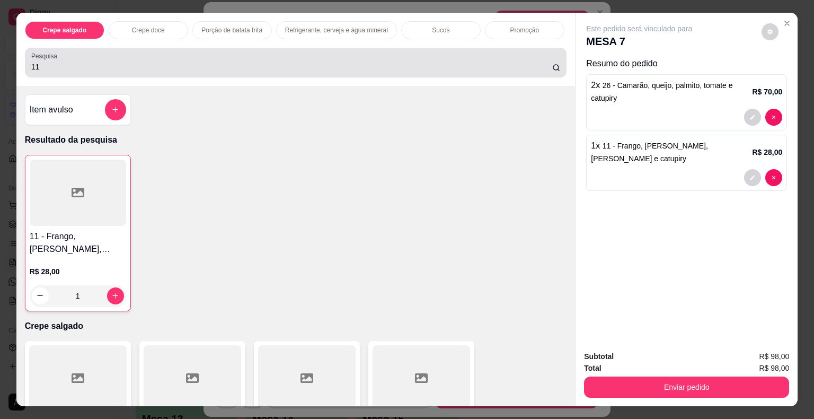
click at [70, 61] on input "11" at bounding box center [291, 66] width 521 height 11
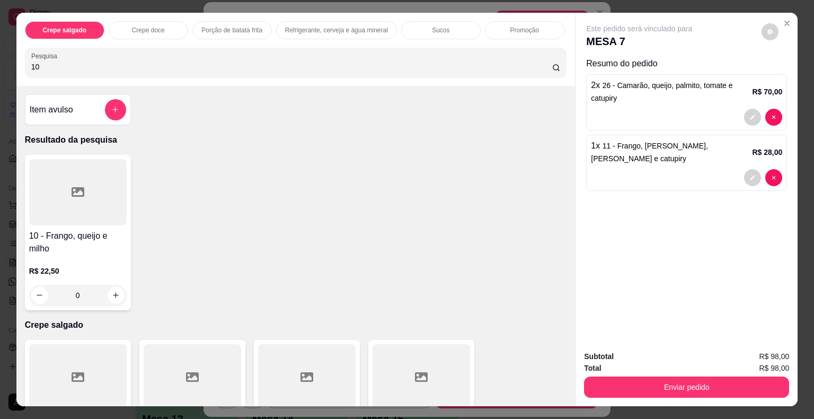
type input "10"
click at [75, 198] on div at bounding box center [77, 192] width 97 height 66
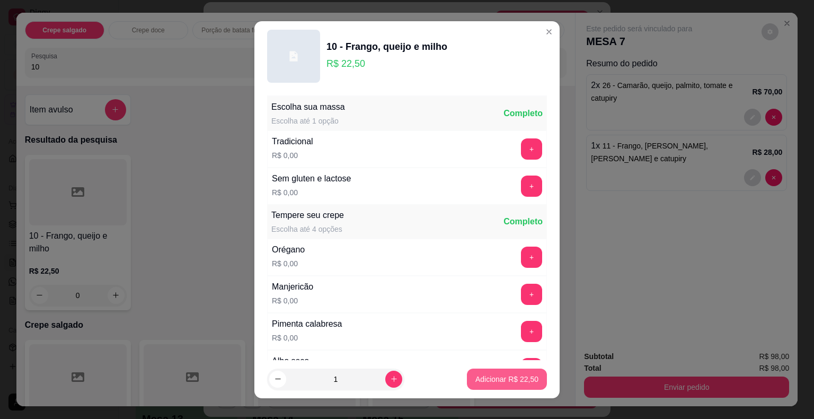
click at [512, 381] on p "Adicionar R$ 22,50" at bounding box center [506, 378] width 63 height 11
type input "1"
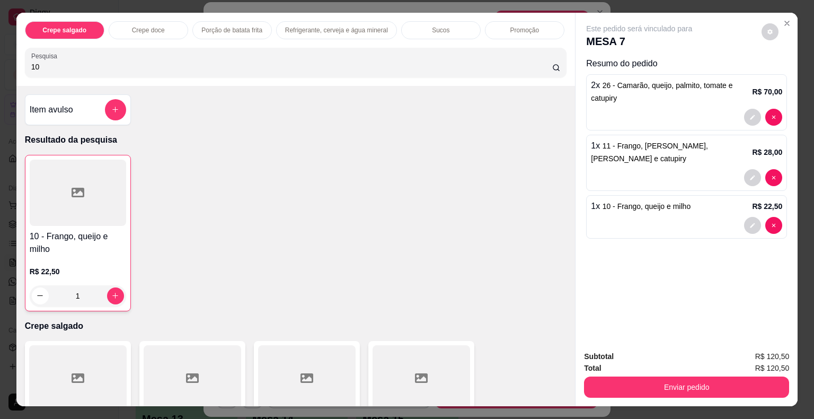
drag, startPoint x: 0, startPoint y: 63, endPoint x: 14, endPoint y: 69, distance: 15.7
click at [0, 66] on div "Crepe salgado Crepe doce Porção de batata frita Refrigerante, cerveja e água mi…" at bounding box center [407, 209] width 814 height 419
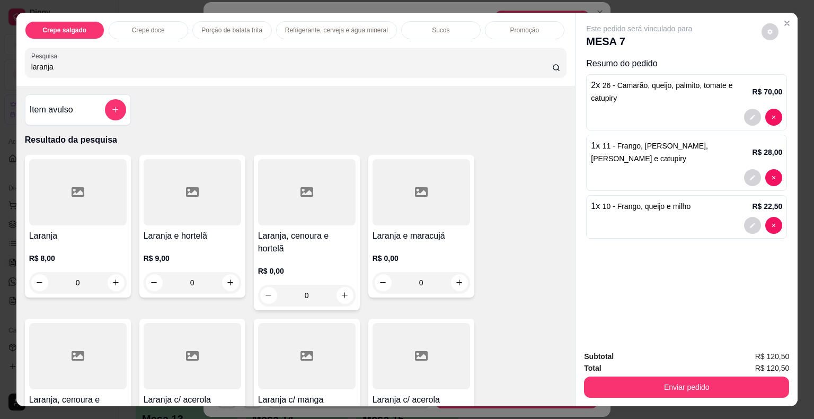
type input "laranja"
click at [73, 187] on icon at bounding box center [78, 192] width 13 height 10
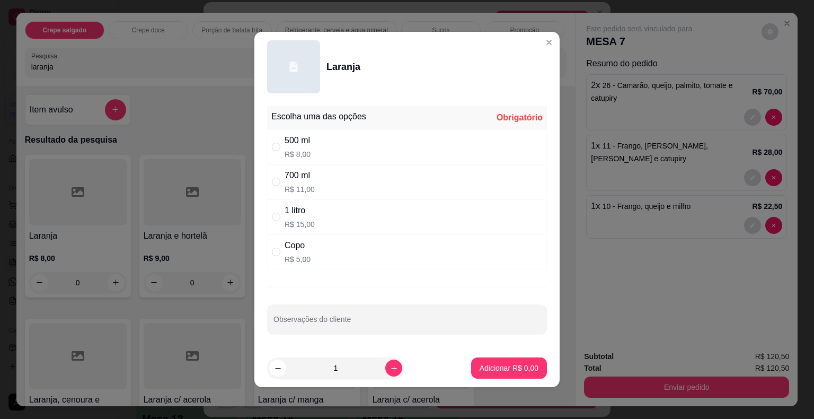
click at [316, 146] on div "500 ml R$ 8,00" at bounding box center [407, 146] width 280 height 35
radio input "true"
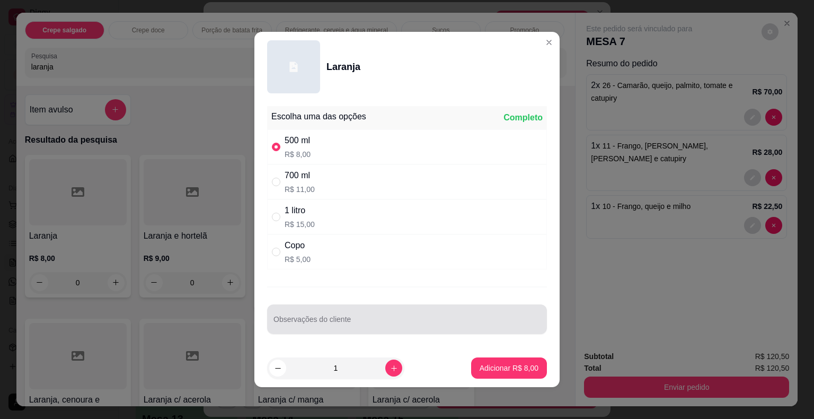
click at [379, 313] on div at bounding box center [406, 318] width 267 height 21
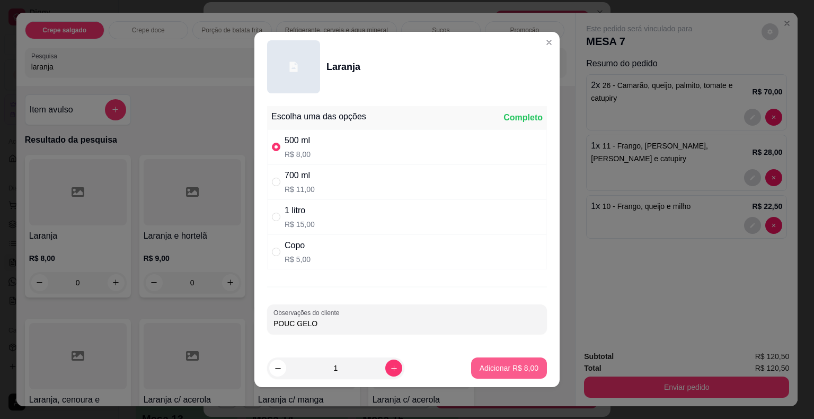
type input "POUC GELO"
click at [494, 366] on p "Adicionar R$ 8,00" at bounding box center [508, 367] width 57 height 10
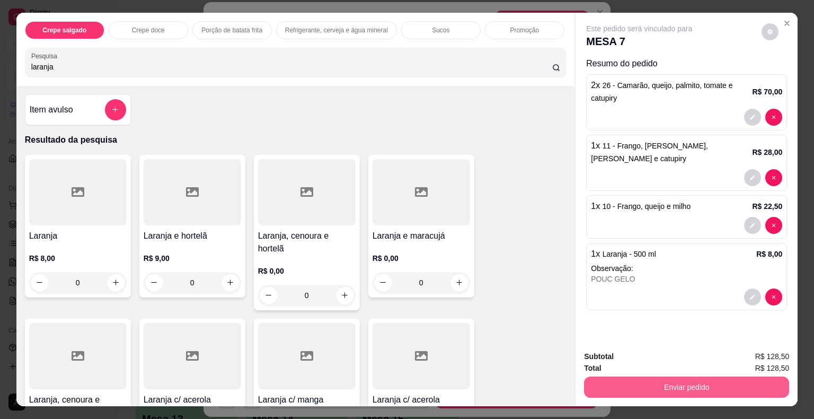
click at [663, 386] on button "Enviar pedido" at bounding box center [686, 386] width 205 height 21
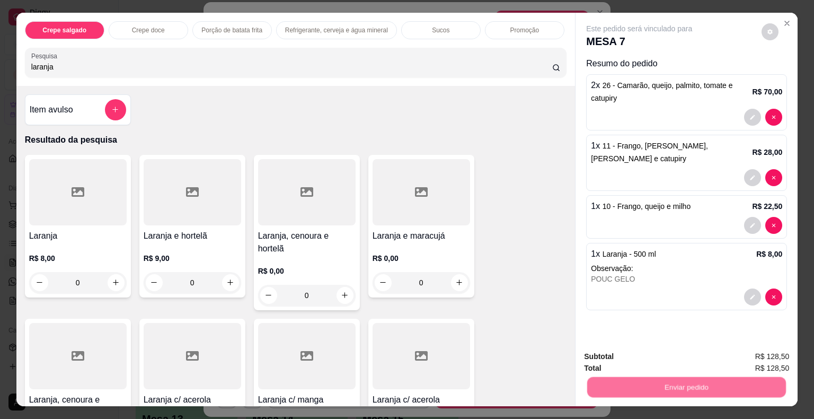
click at [644, 360] on button "Não registrar e enviar pedido" at bounding box center [651, 357] width 110 height 20
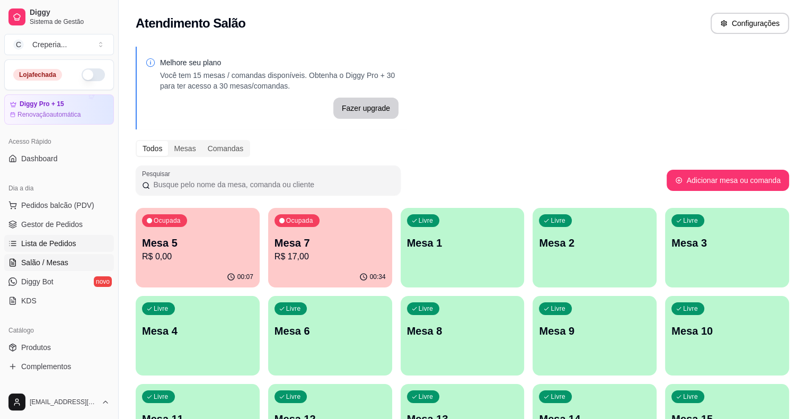
click at [67, 250] on link "Lista de Pedidos" at bounding box center [59, 243] width 110 height 17
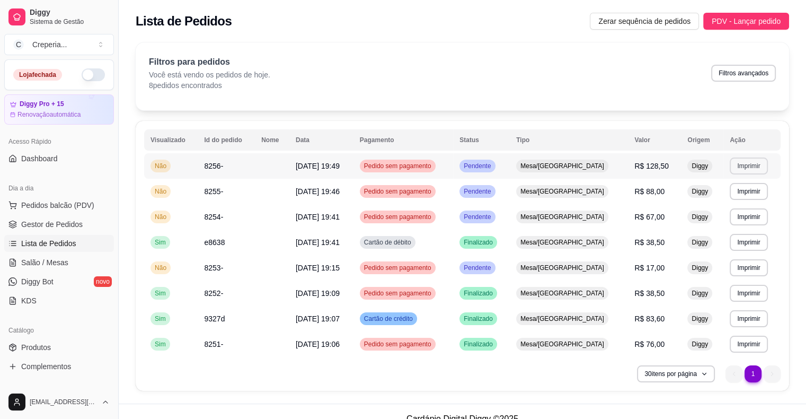
click at [752, 162] on button "Imprimir" at bounding box center [748, 165] width 38 height 17
click at [716, 208] on button "IMPRESSORA" at bounding box center [726, 202] width 74 height 16
click at [46, 260] on span "Salão / Mesas" at bounding box center [44, 262] width 47 height 11
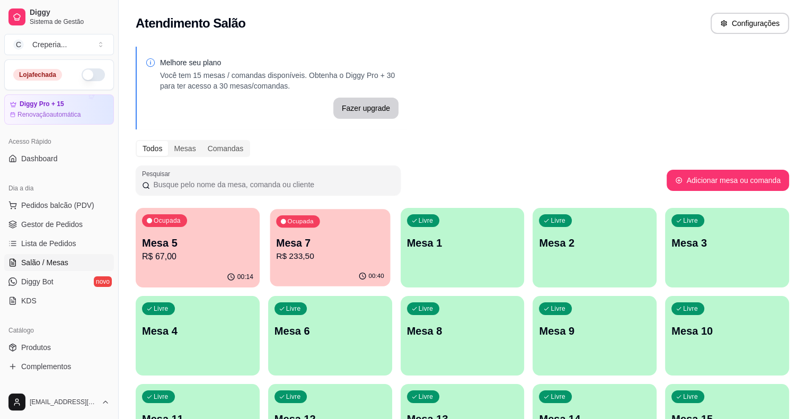
click at [300, 245] on p "Mesa 7" at bounding box center [330, 243] width 108 height 14
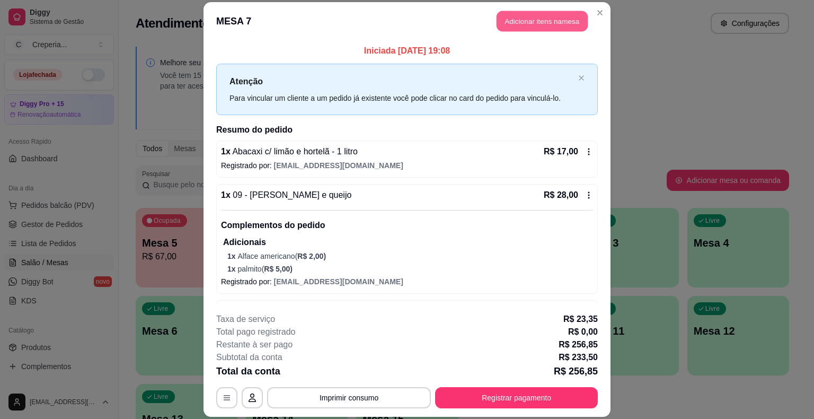
click at [537, 26] on button "Adicionar itens na mesa" at bounding box center [541, 21] width 91 height 21
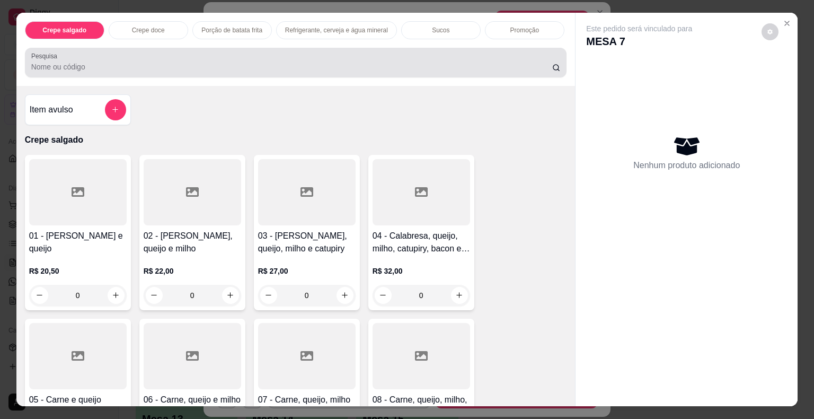
click at [193, 61] on input "Pesquisa" at bounding box center [291, 66] width 521 height 11
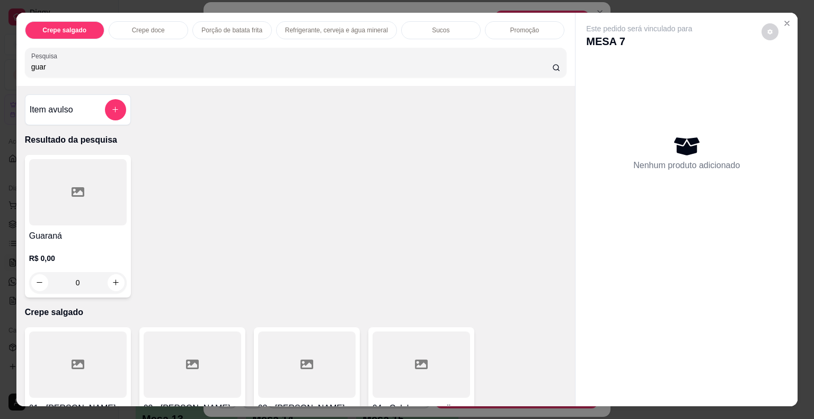
type input "guar"
click at [64, 204] on div at bounding box center [77, 192] width 97 height 66
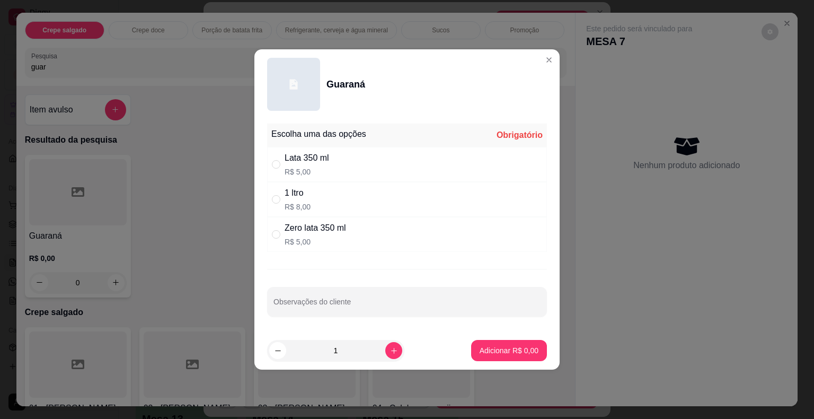
click at [310, 193] on div "1 ltro R$ 8,00" at bounding box center [407, 199] width 280 height 35
radio input "true"
click at [520, 347] on p "Adicionar R$ 8,00" at bounding box center [508, 350] width 57 height 10
type input "1"
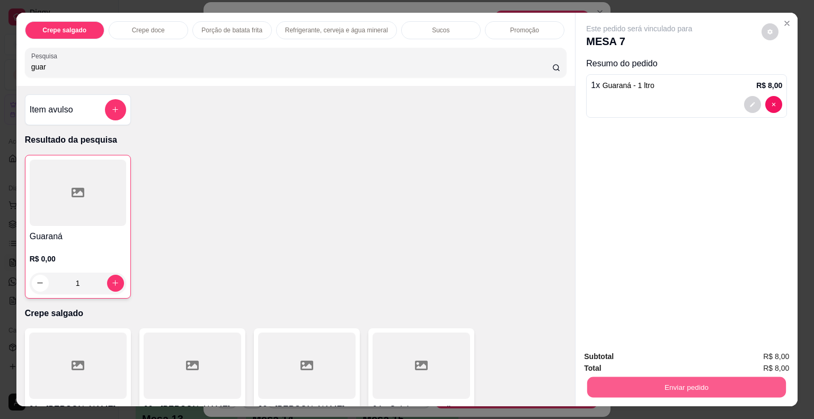
click at [636, 382] on button "Enviar pedido" at bounding box center [686, 387] width 199 height 21
click at [636, 353] on button "Não registrar e enviar pedido" at bounding box center [651, 357] width 107 height 20
